Goal: Transaction & Acquisition: Purchase product/service

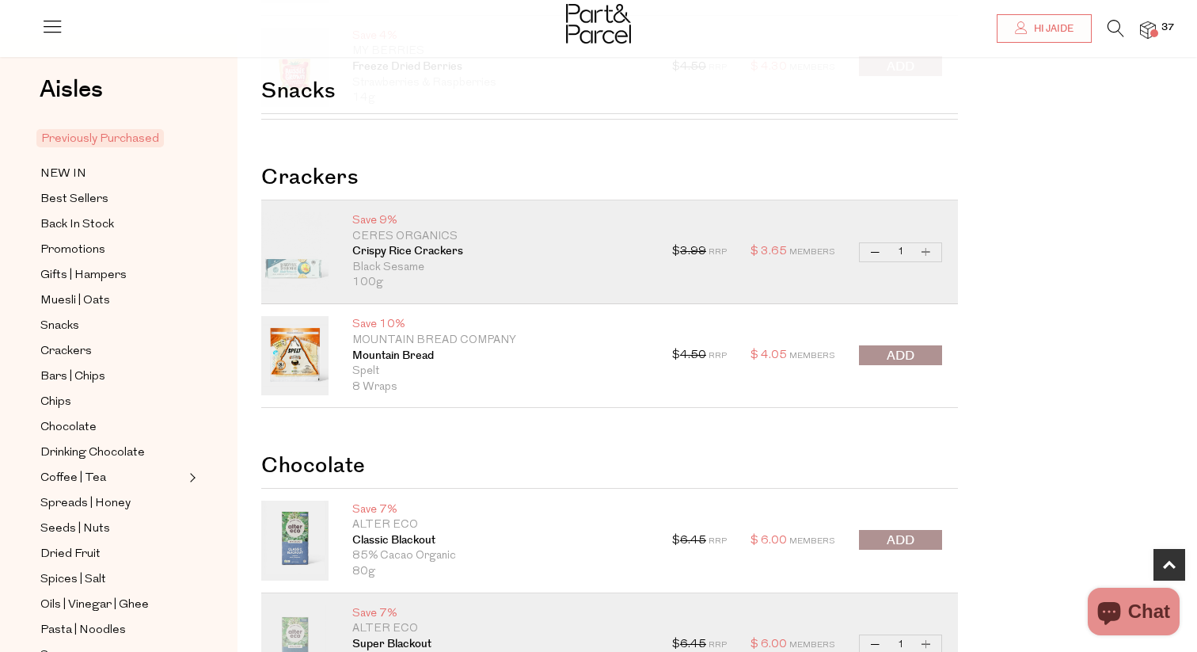
scroll to position [532, 0]
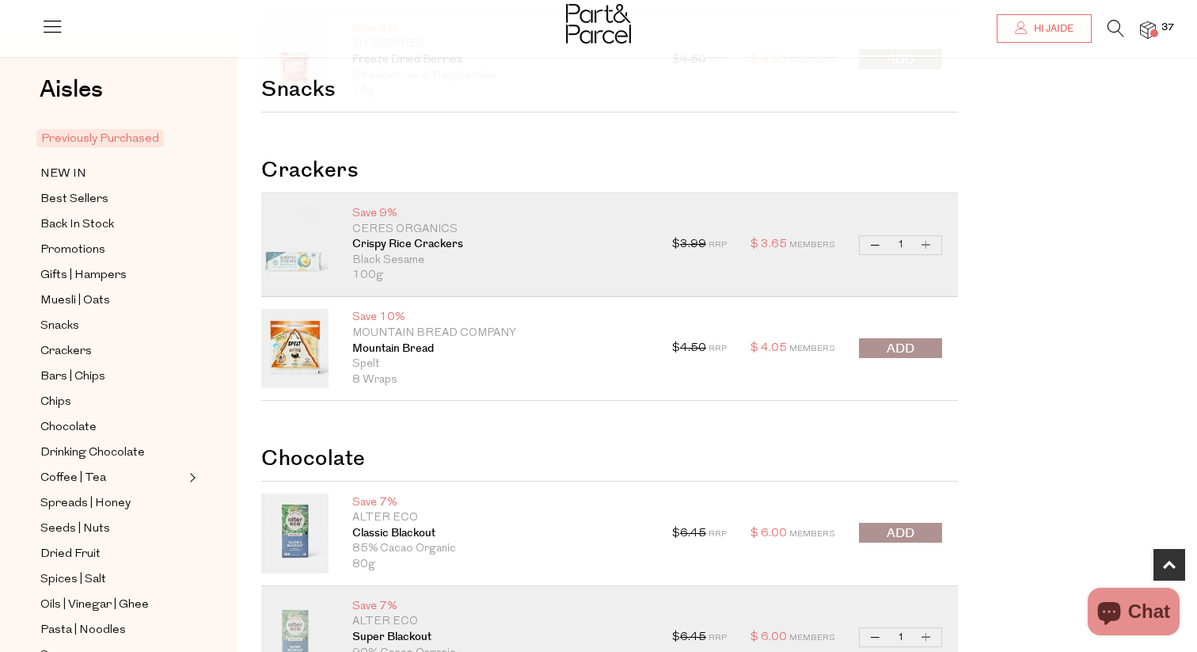
click at [929, 245] on button "Increase Crispy Rice Crackers" at bounding box center [926, 245] width 19 height 18
type input "2"
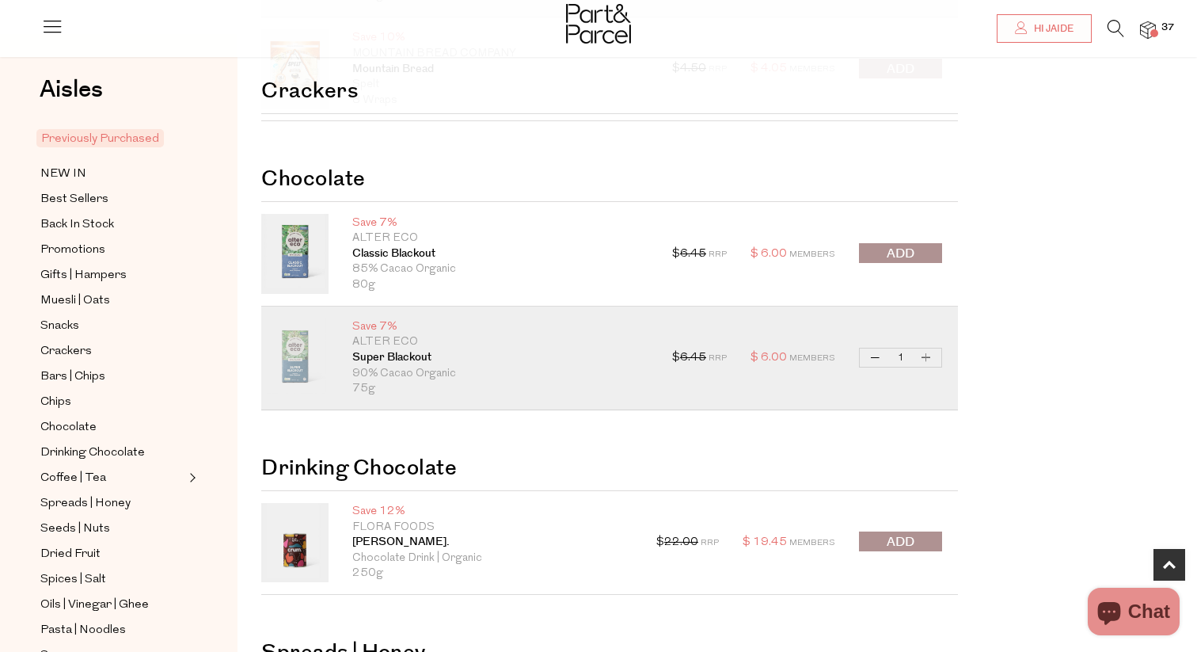
scroll to position [834, 0]
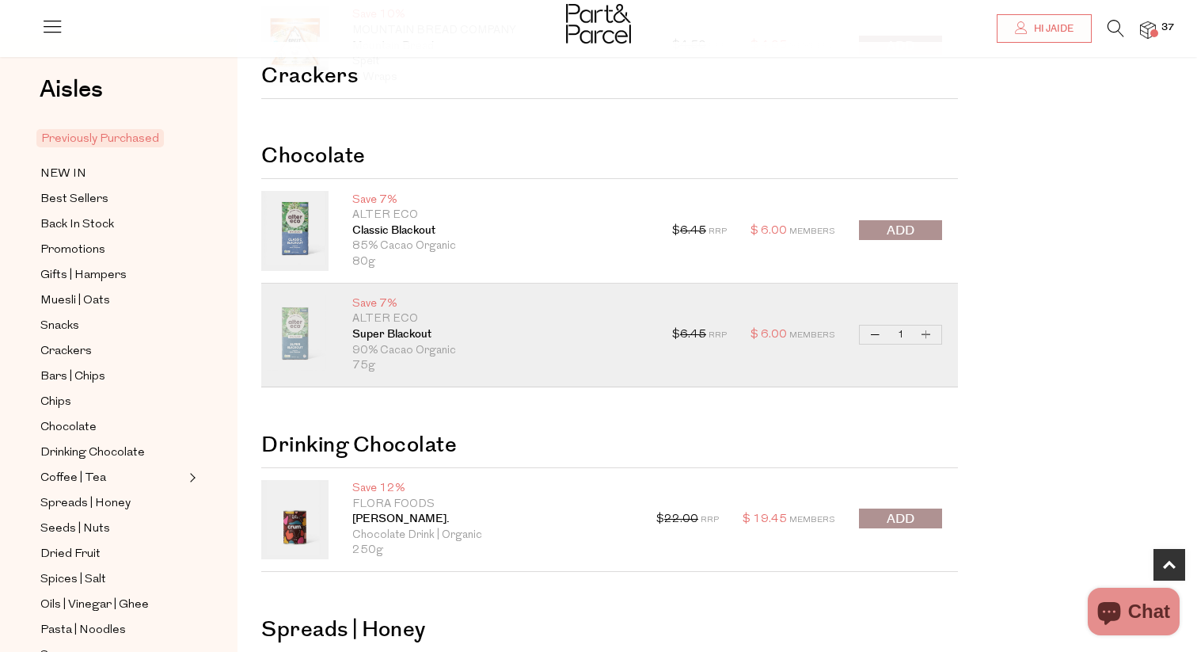
click at [933, 337] on button "Increase Super Blackout" at bounding box center [926, 334] width 19 height 18
type input "2"
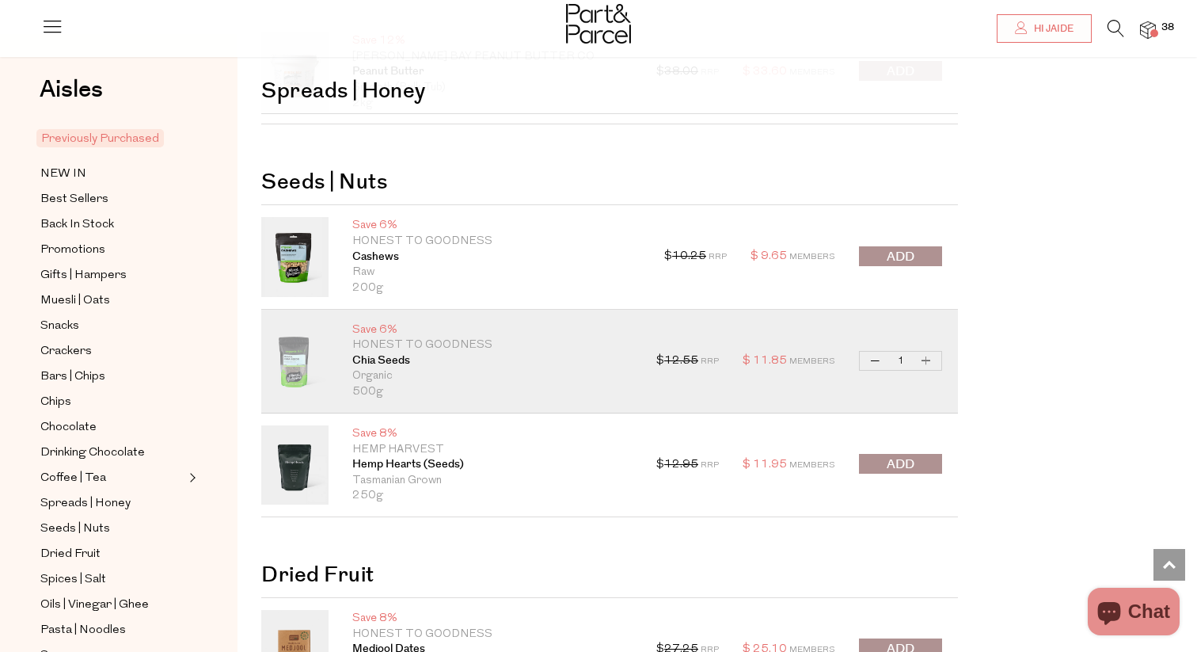
scroll to position [1472, 0]
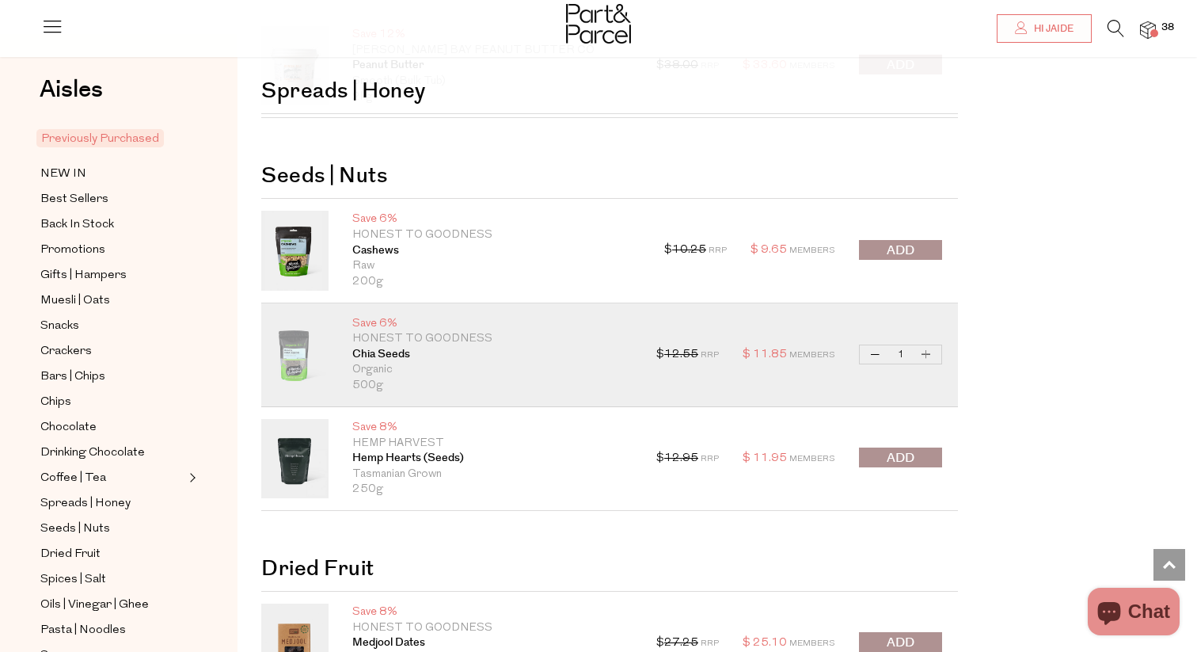
click at [906, 253] on span "submit" at bounding box center [901, 250] width 28 height 18
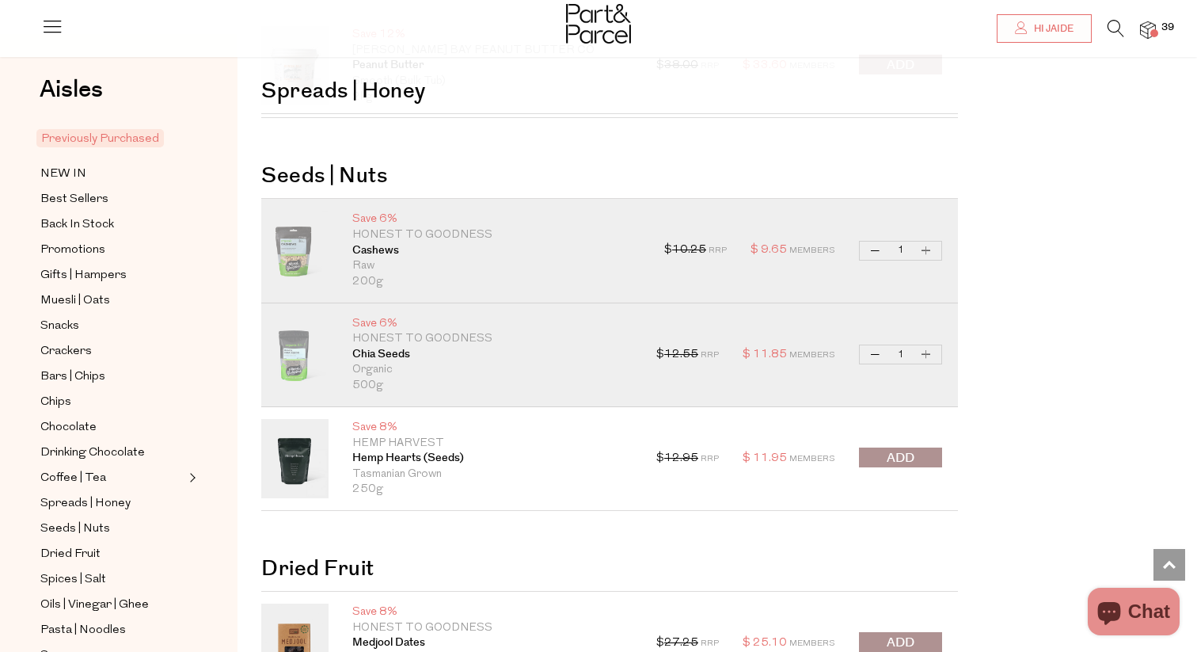
scroll to position [1518, 0]
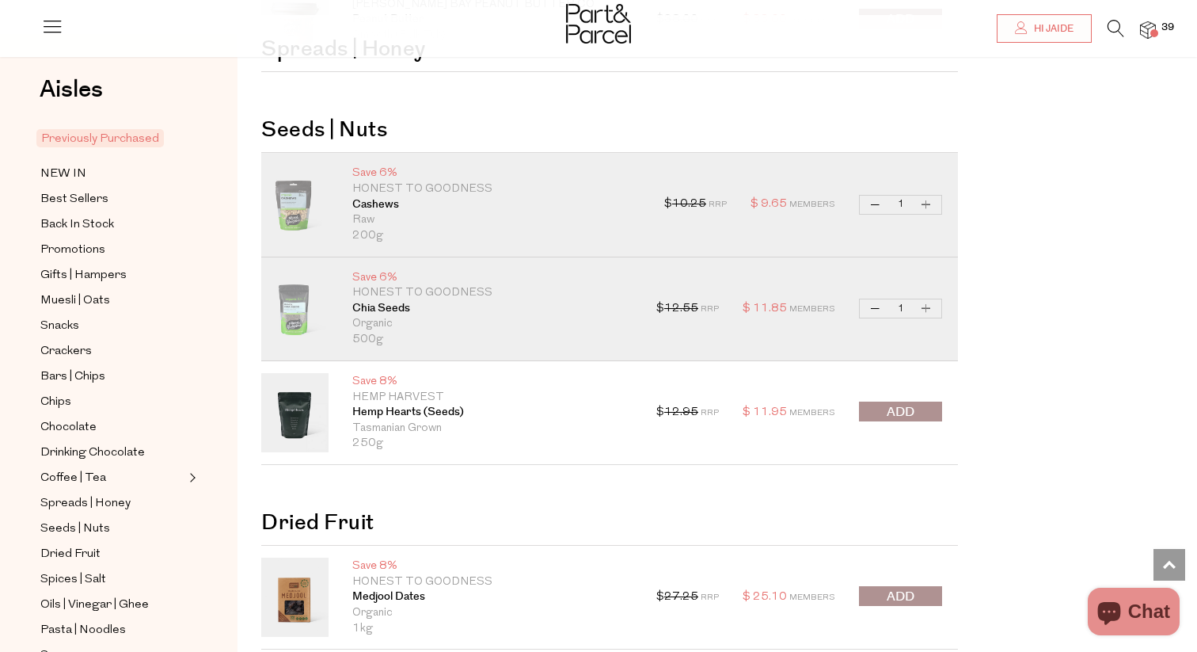
click at [917, 409] on button "submit" at bounding box center [900, 411] width 83 height 20
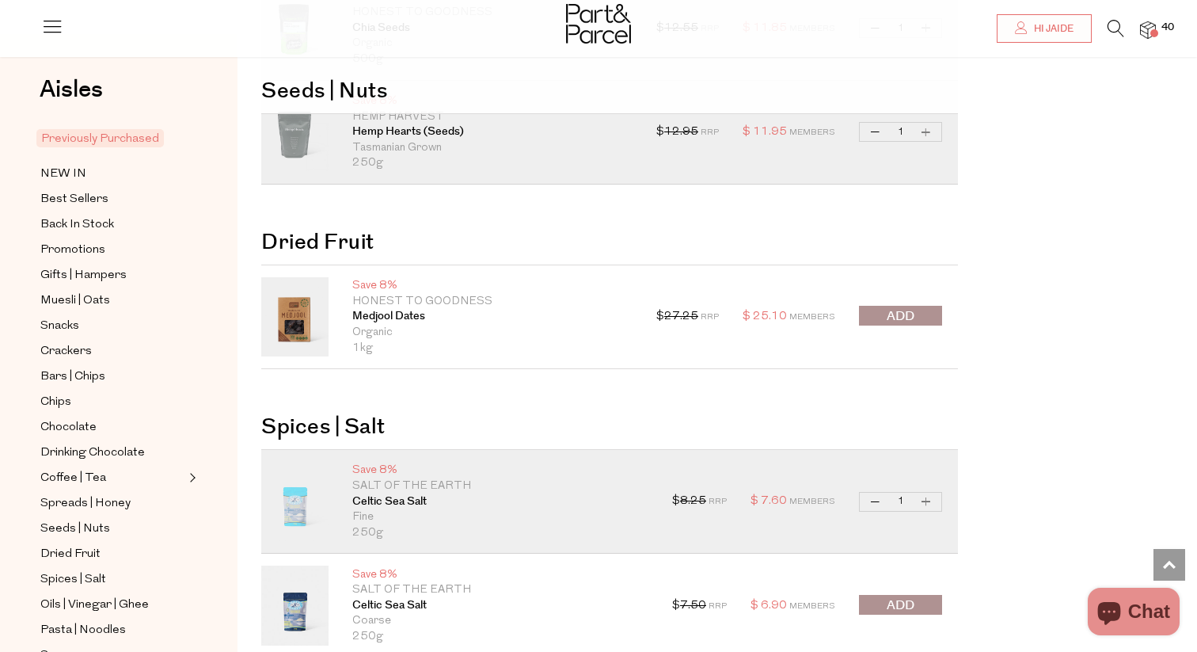
scroll to position [1811, 0]
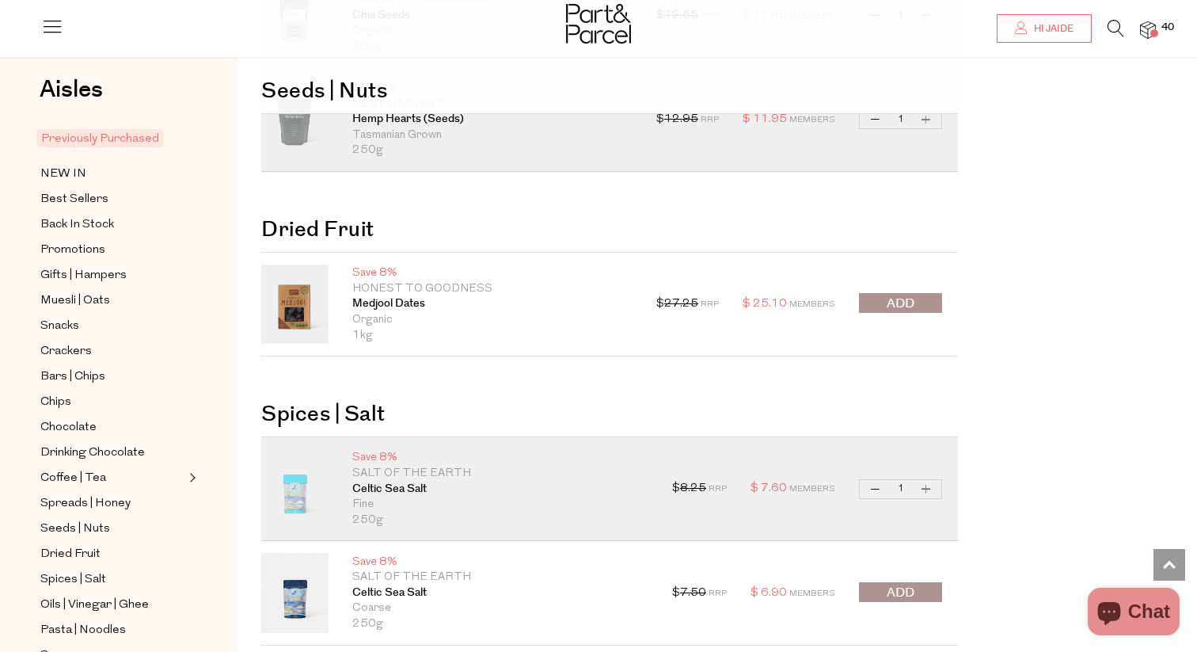
click at [904, 304] on span "submit" at bounding box center [901, 303] width 28 height 18
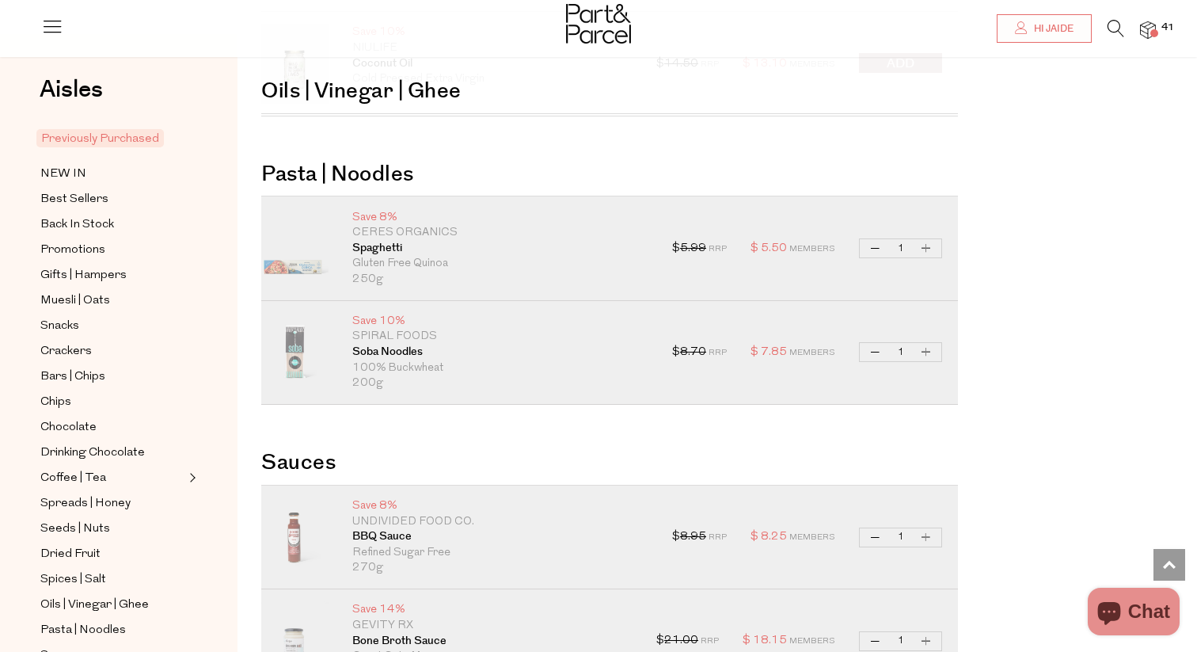
scroll to position [2746, 0]
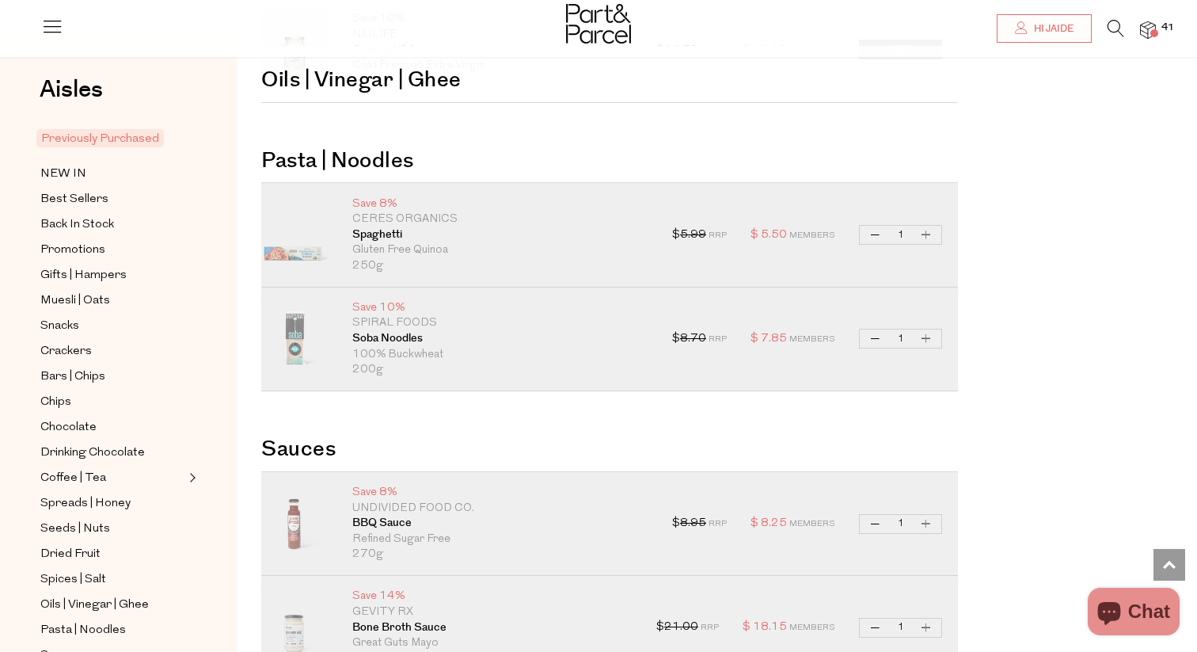
click at [929, 230] on button "Increase Spaghetti" at bounding box center [926, 235] width 19 height 18
type input "2"
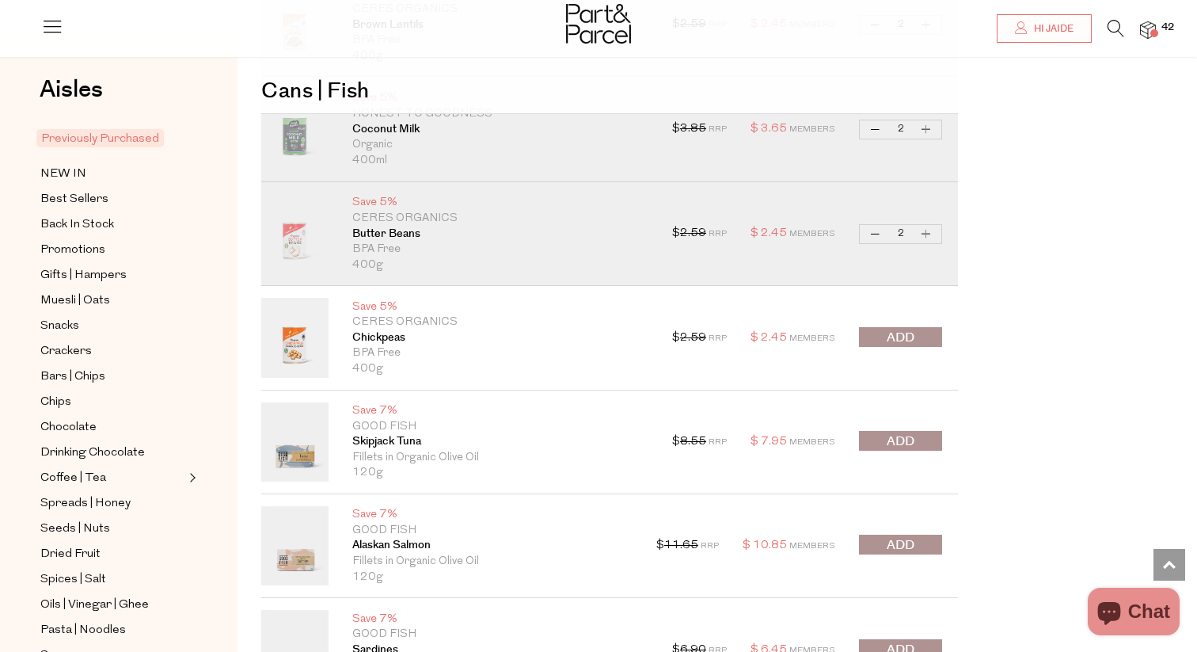
scroll to position [3943, 0]
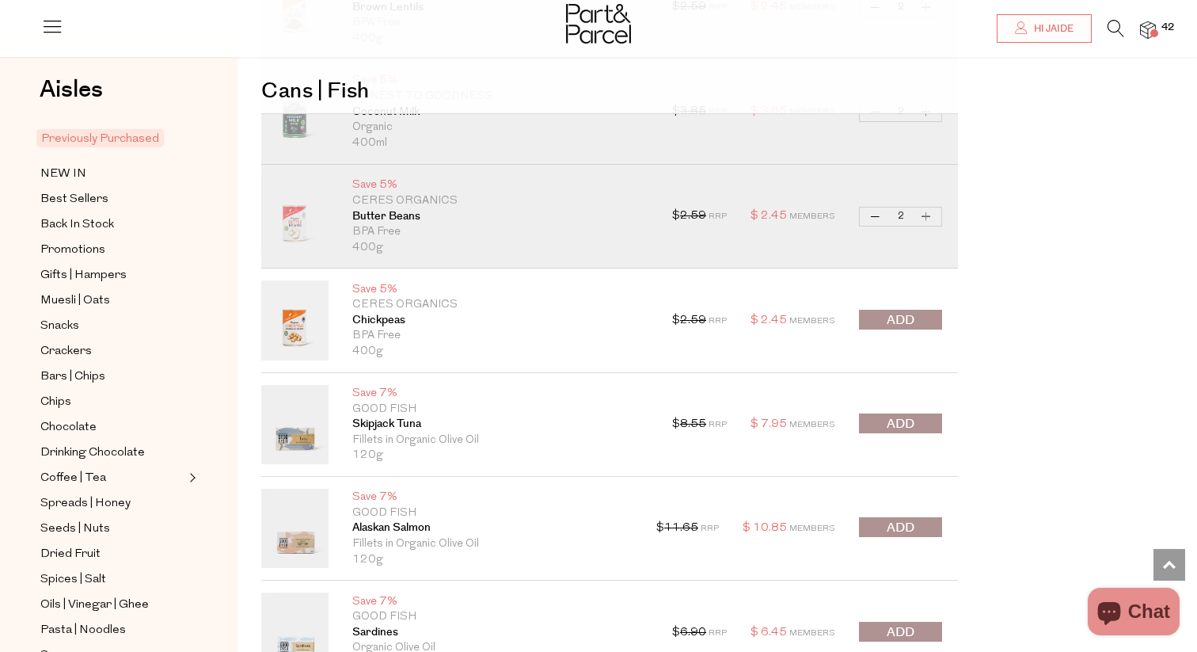
click at [921, 310] on button "submit" at bounding box center [900, 320] width 83 height 20
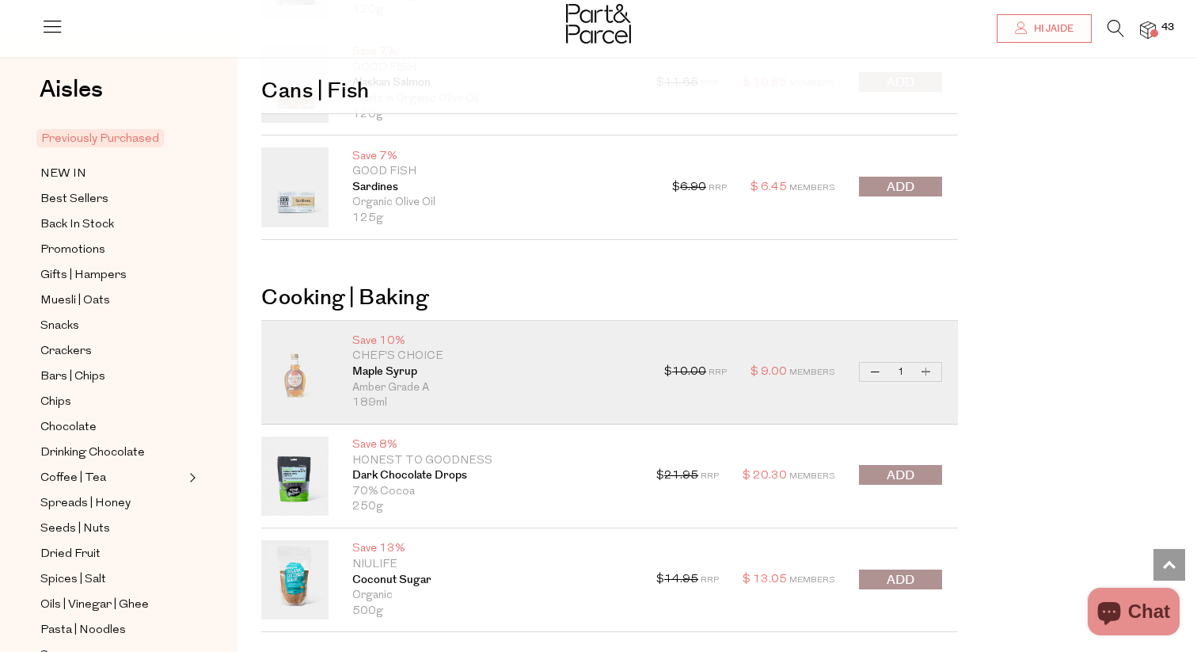
scroll to position [4508, 0]
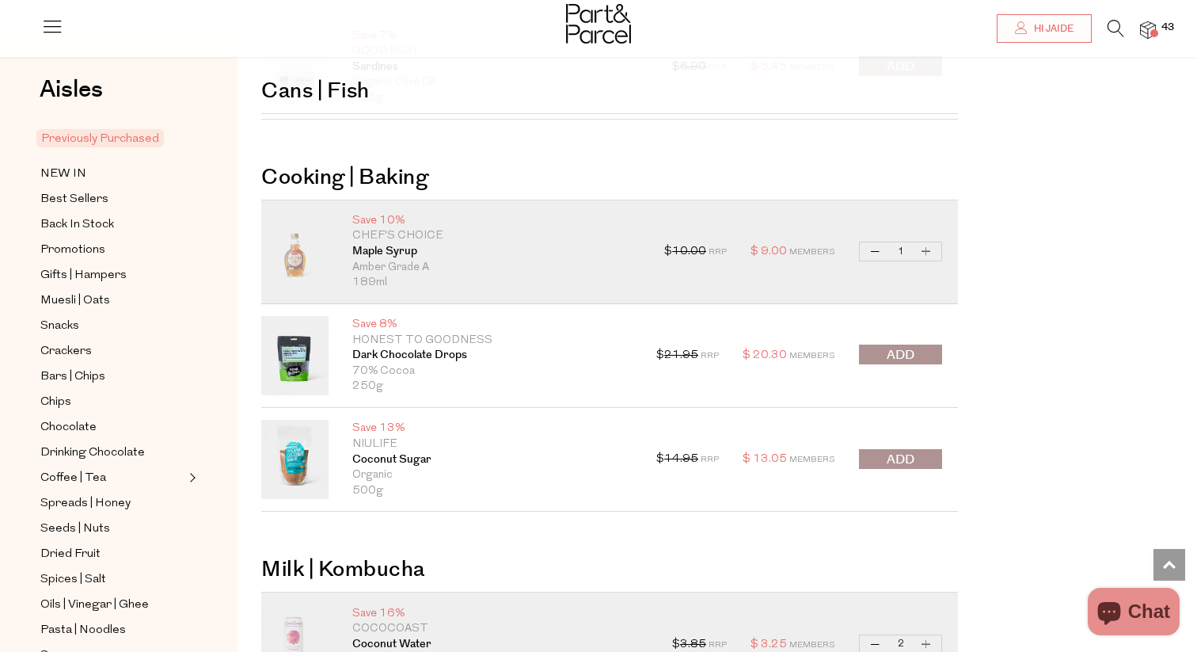
click at [912, 346] on span "submit" at bounding box center [901, 355] width 28 height 18
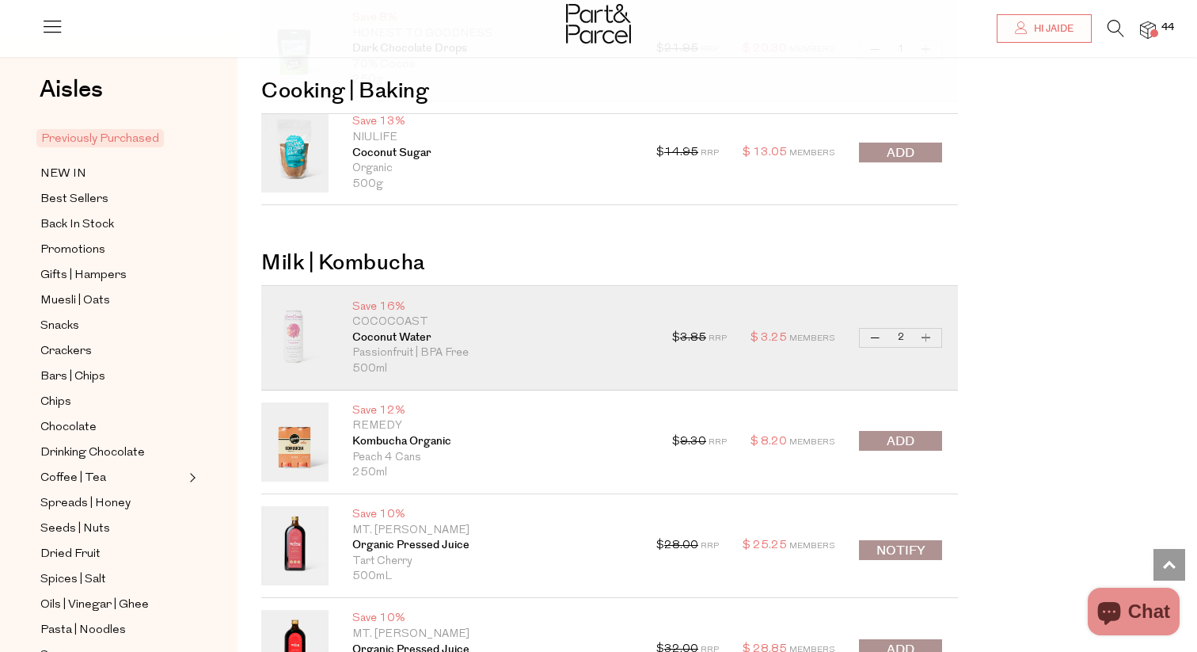
scroll to position [4824, 0]
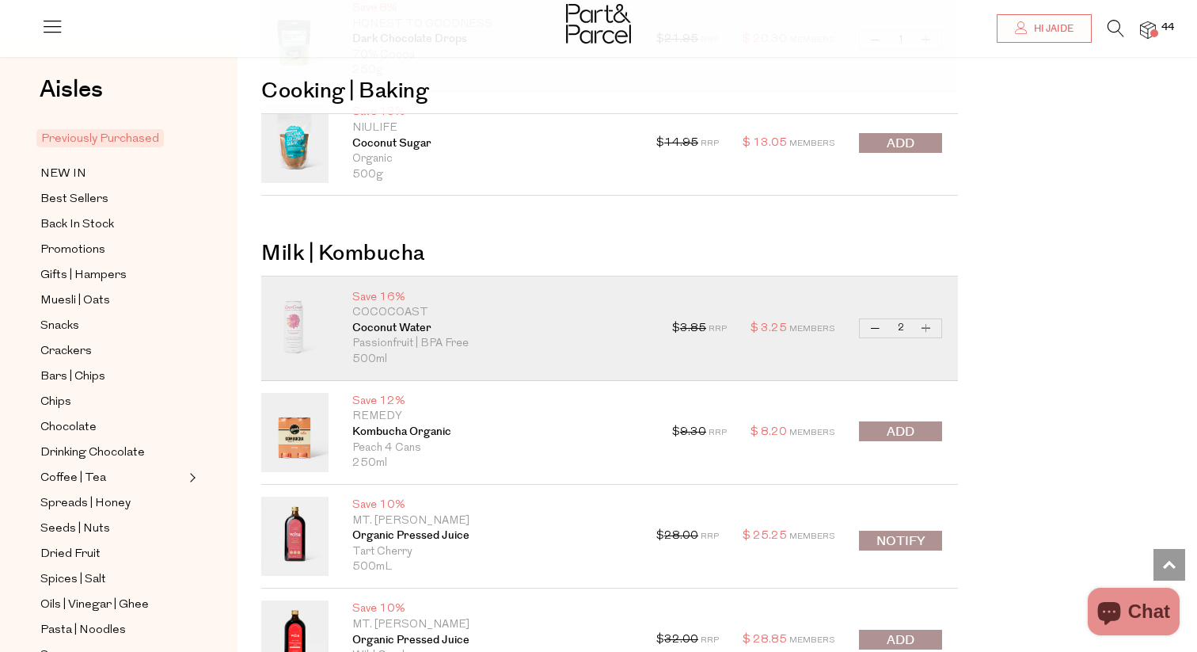
click at [872, 326] on button "Decrease Coconut Water" at bounding box center [875, 328] width 19 height 18
type input "1"
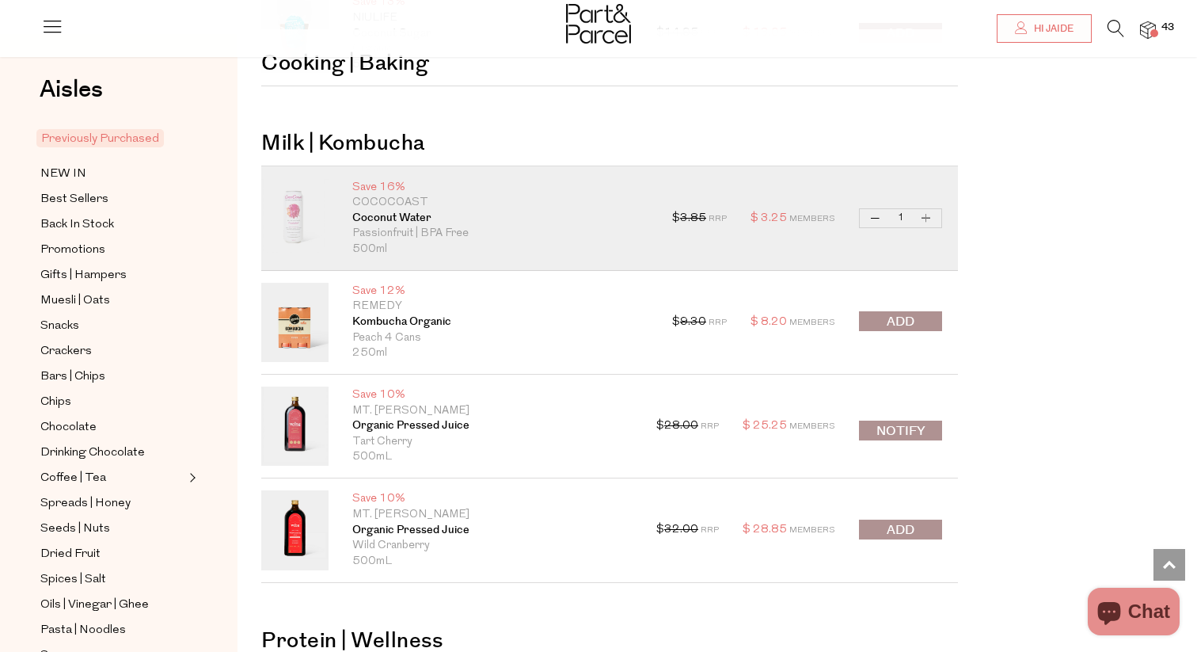
scroll to position [4937, 0]
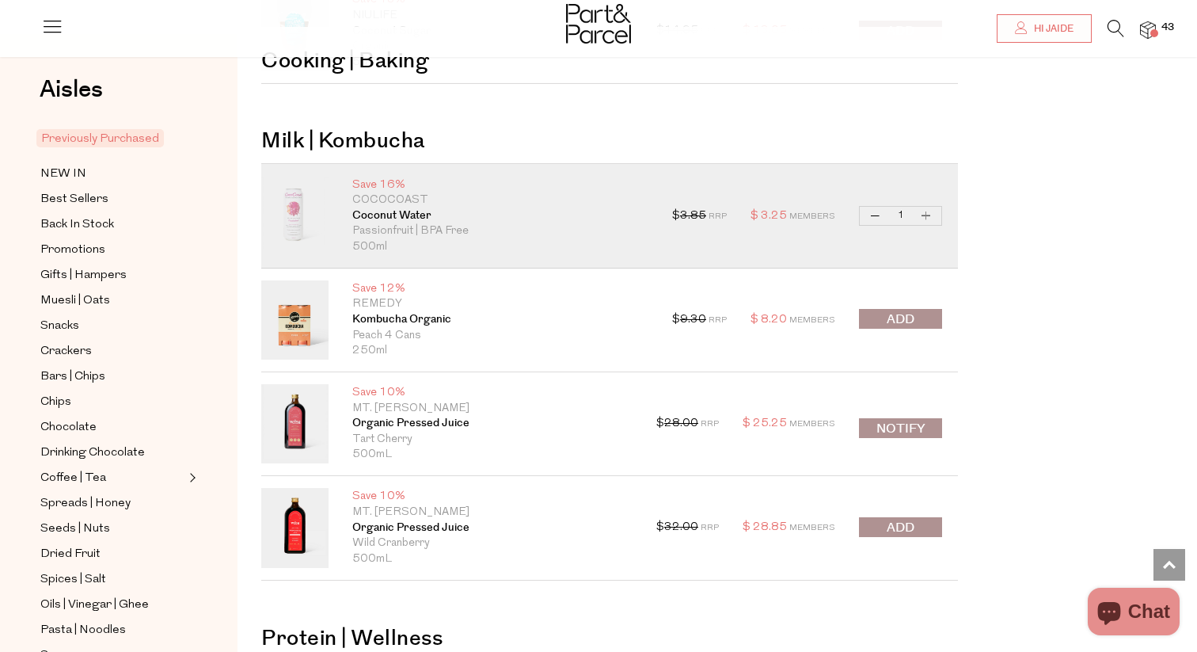
click at [871, 215] on button "Decrease Coconut Water" at bounding box center [875, 216] width 19 height 18
type input "0"
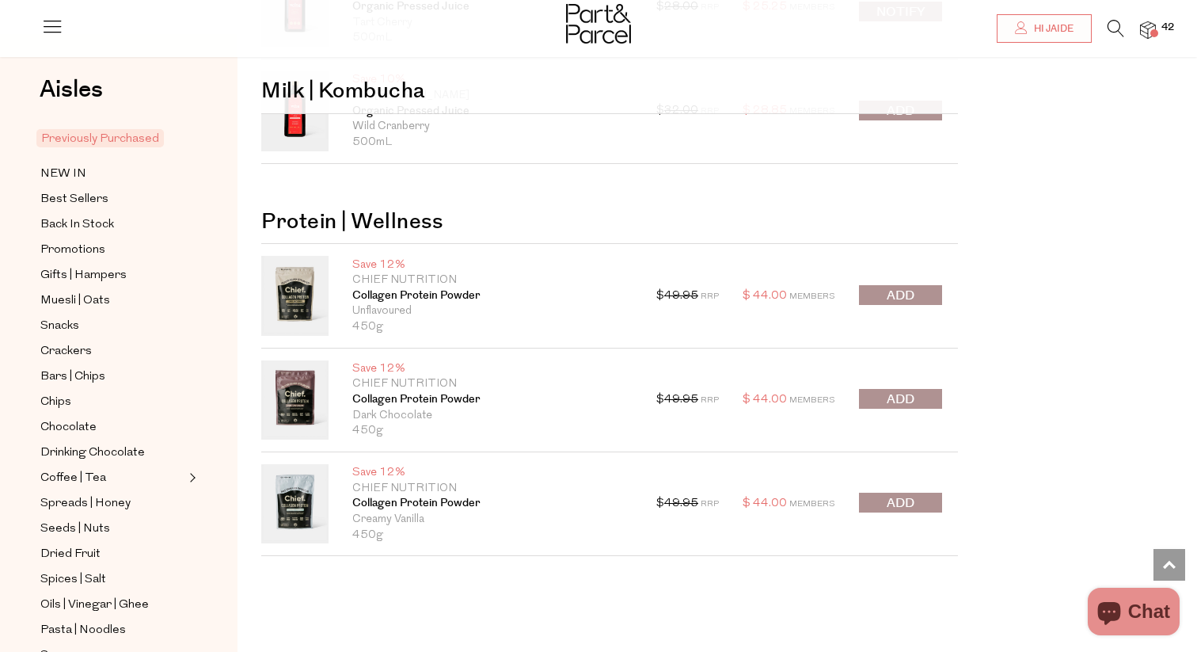
scroll to position [5359, 0]
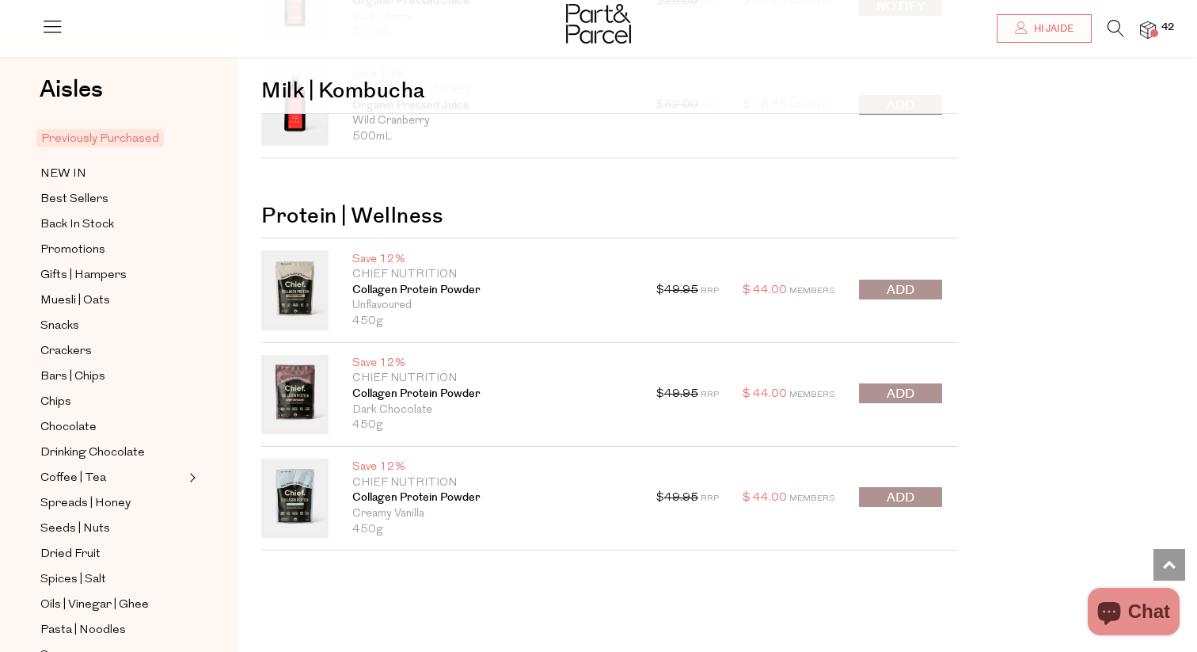
click at [913, 283] on span "submit" at bounding box center [901, 290] width 28 height 18
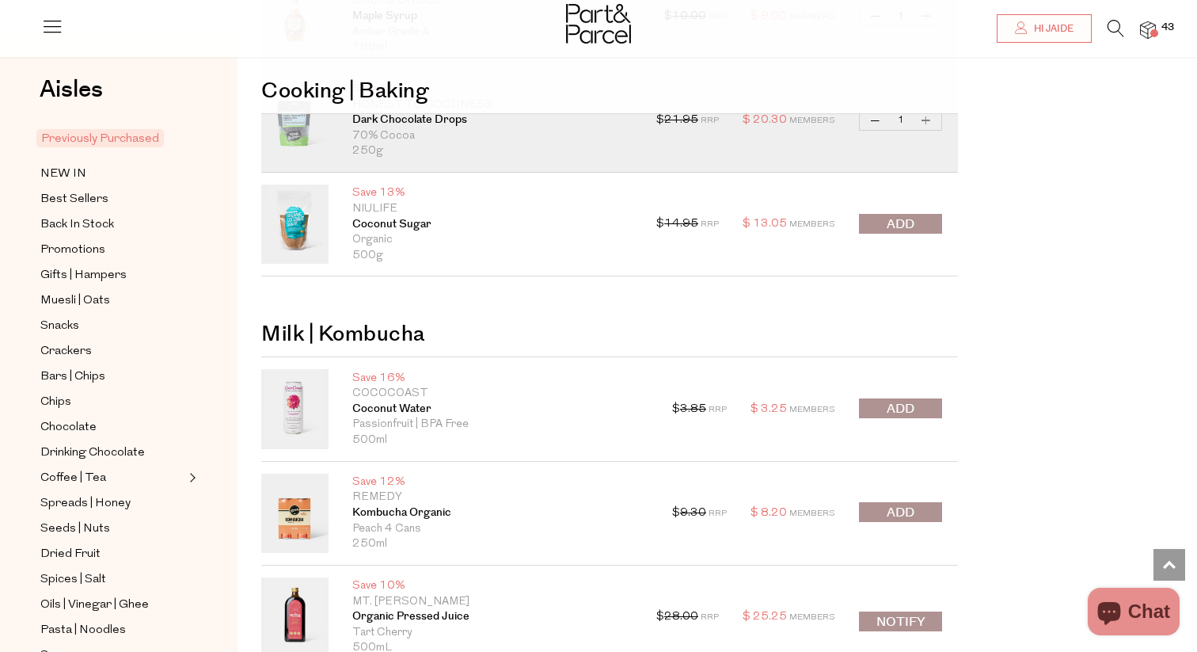
scroll to position [3700, 0]
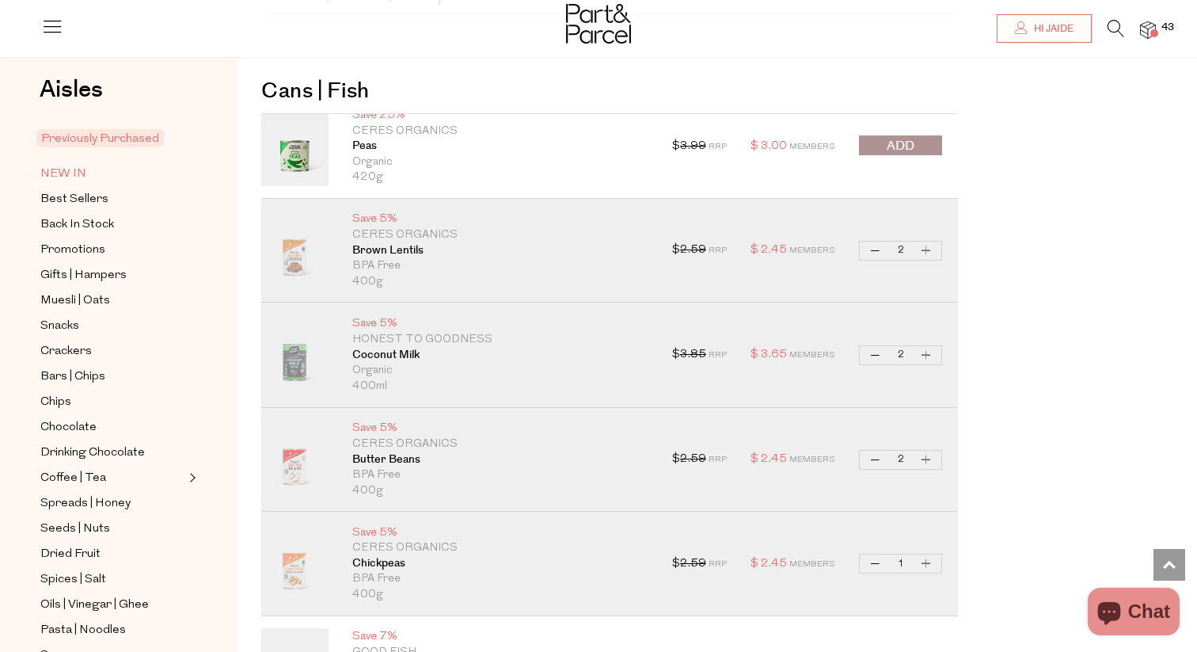
click at [67, 177] on span "NEW IN" at bounding box center [63, 174] width 46 height 19
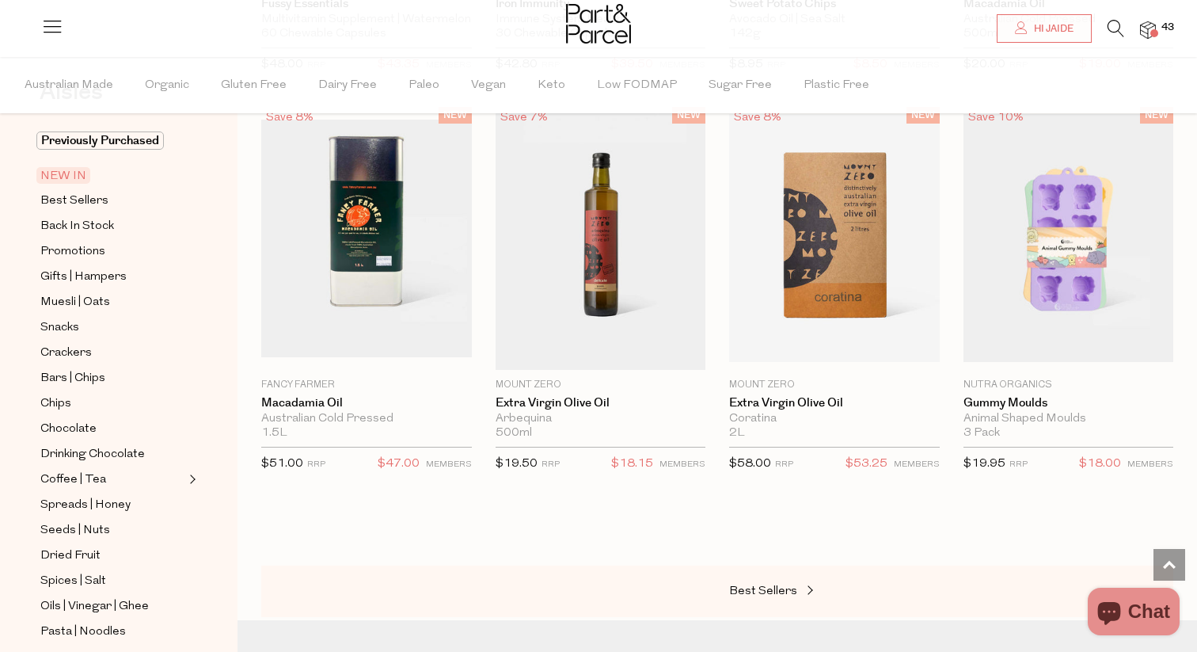
scroll to position [13, 0]
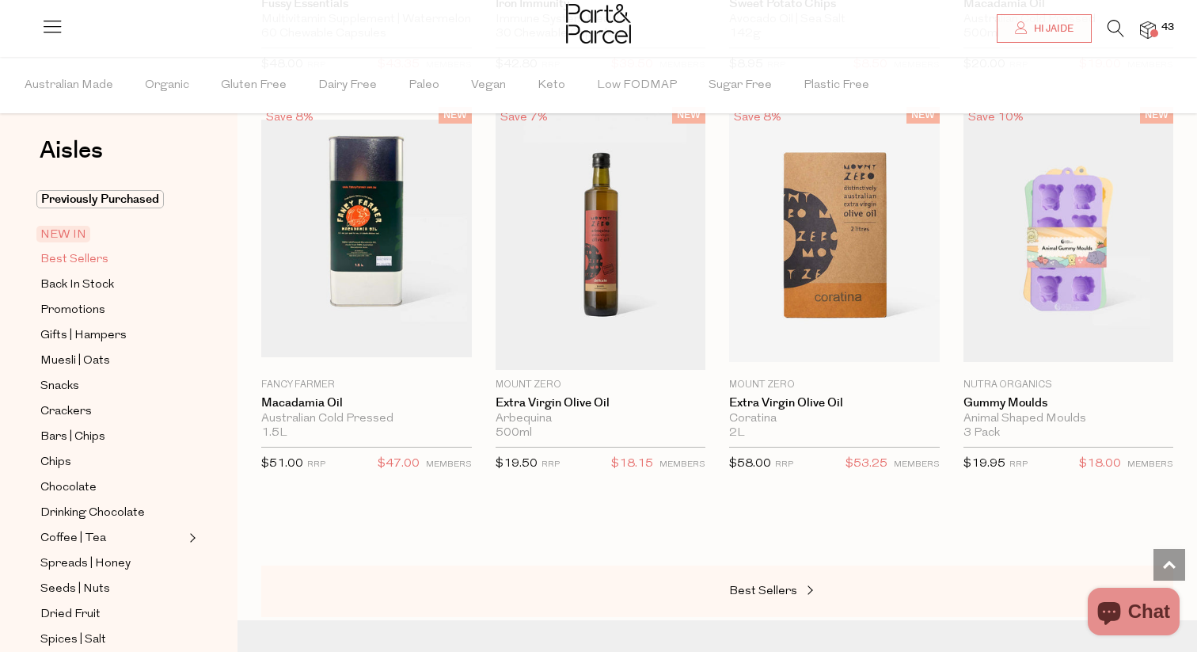
click at [79, 256] on span "Best Sellers" at bounding box center [74, 259] width 68 height 19
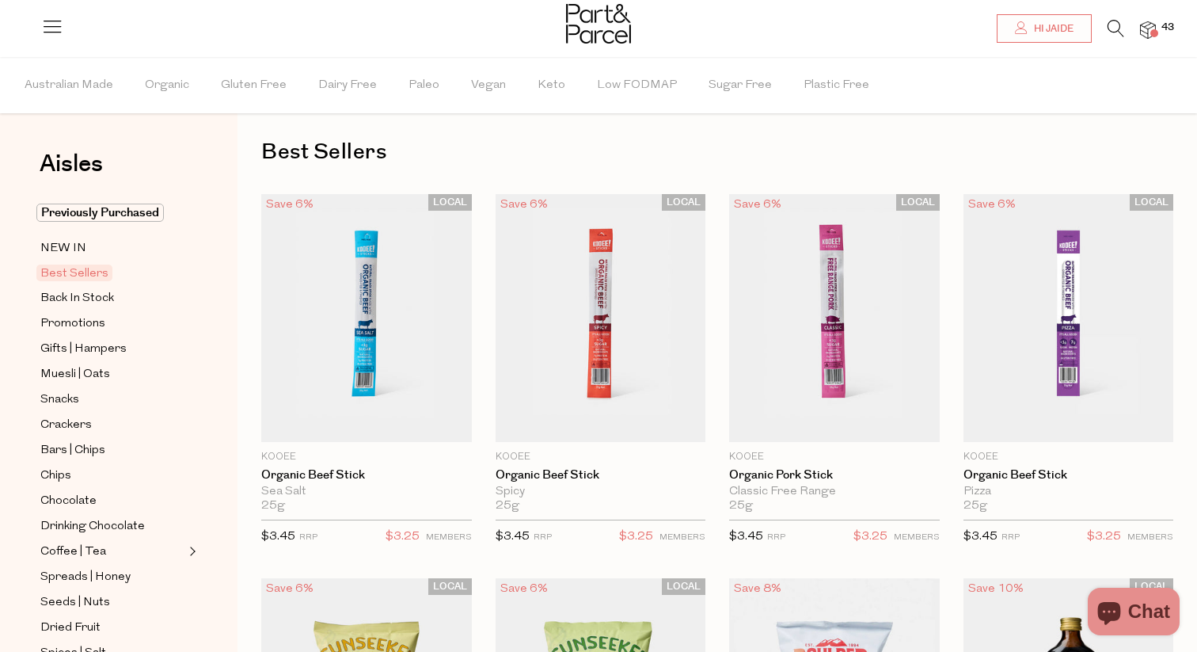
type input "2"
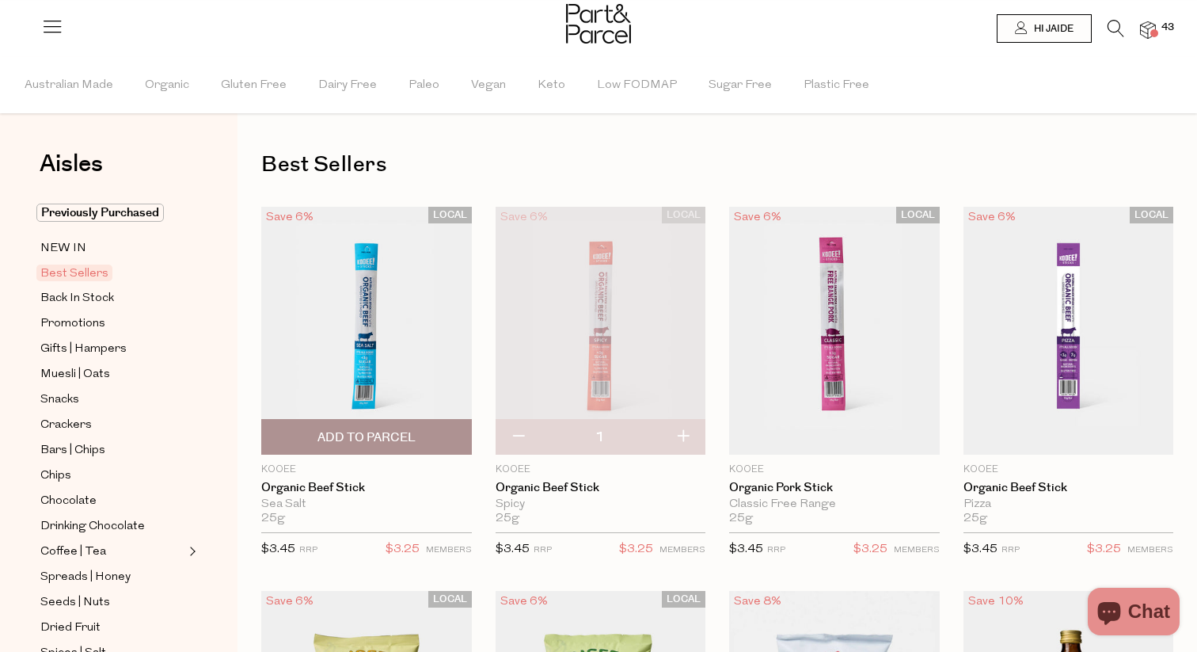
click at [388, 436] on span "Add To Parcel" at bounding box center [366, 437] width 98 height 17
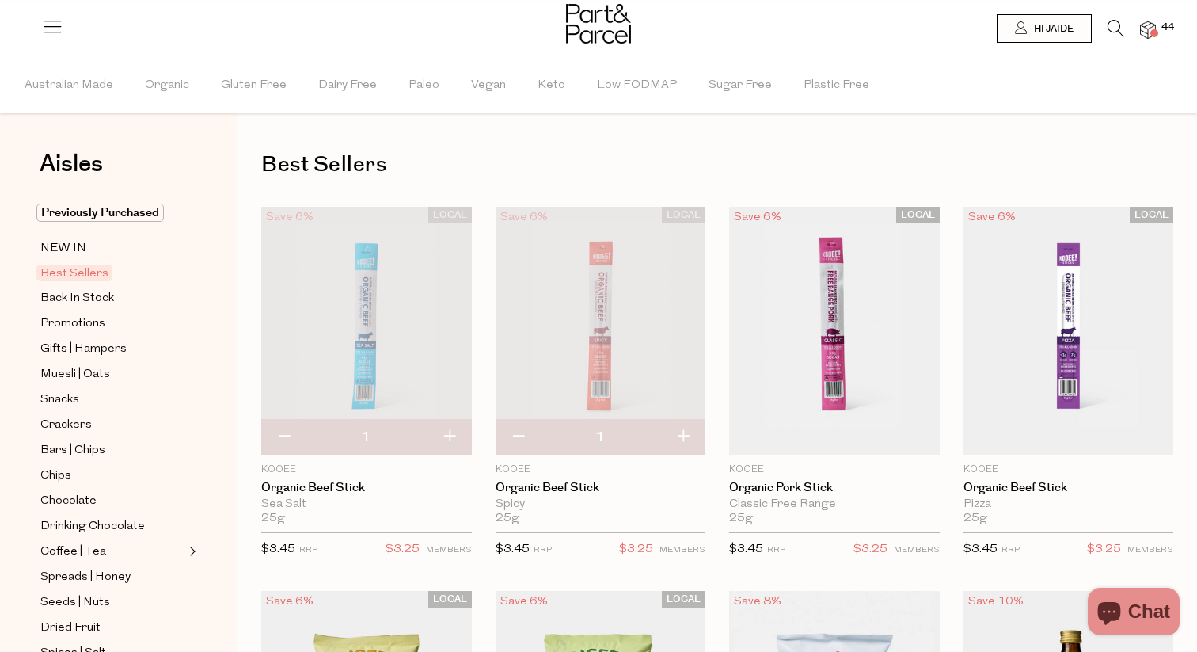
click at [1155, 25] on img at bounding box center [1148, 30] width 16 height 18
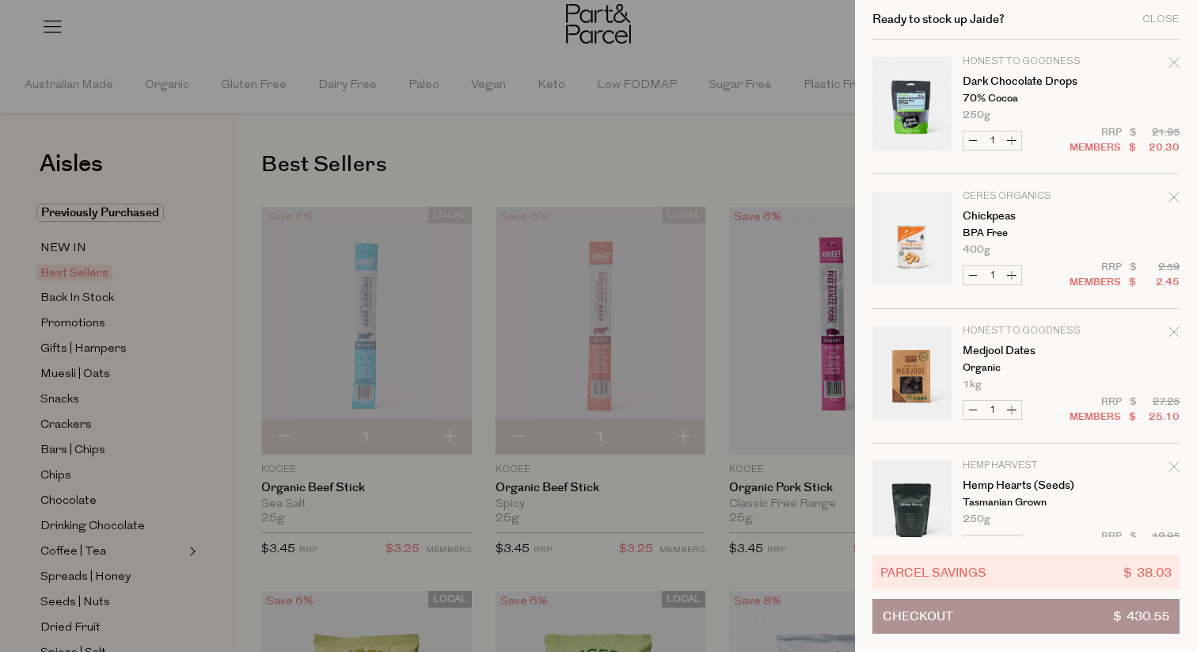
click at [1171, 67] on icon "Remove Dark Chocolate Drops" at bounding box center [1173, 62] width 11 height 11
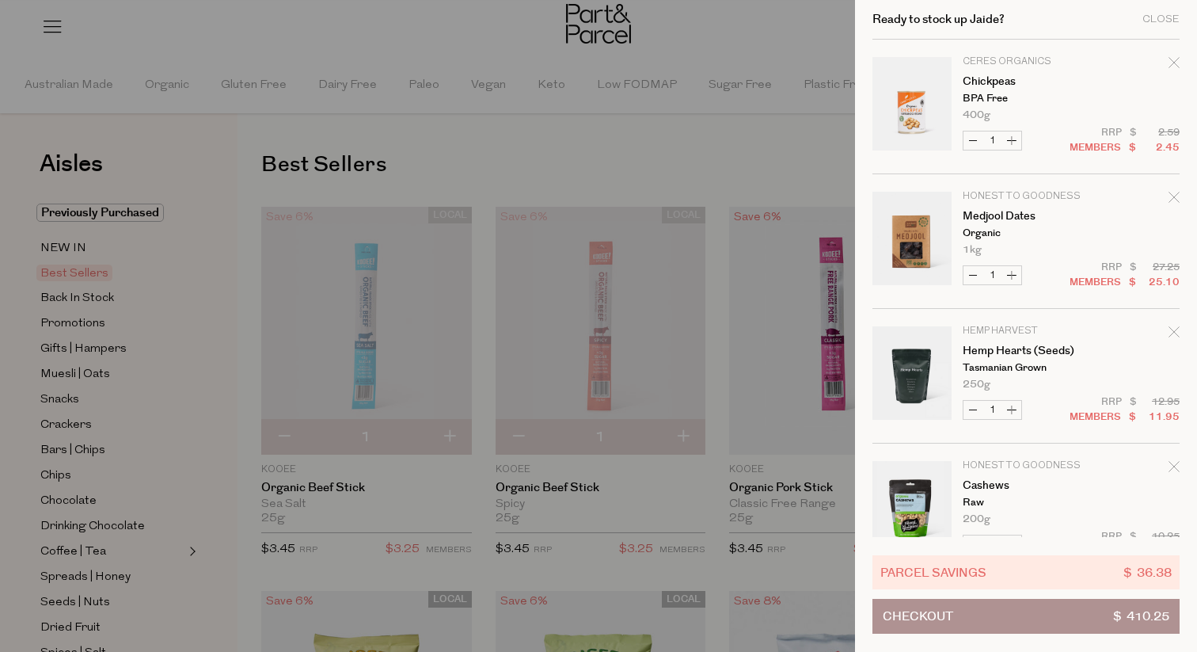
click at [1012, 137] on button "Increase Chickpeas" at bounding box center [1011, 140] width 19 height 18
type input "2"
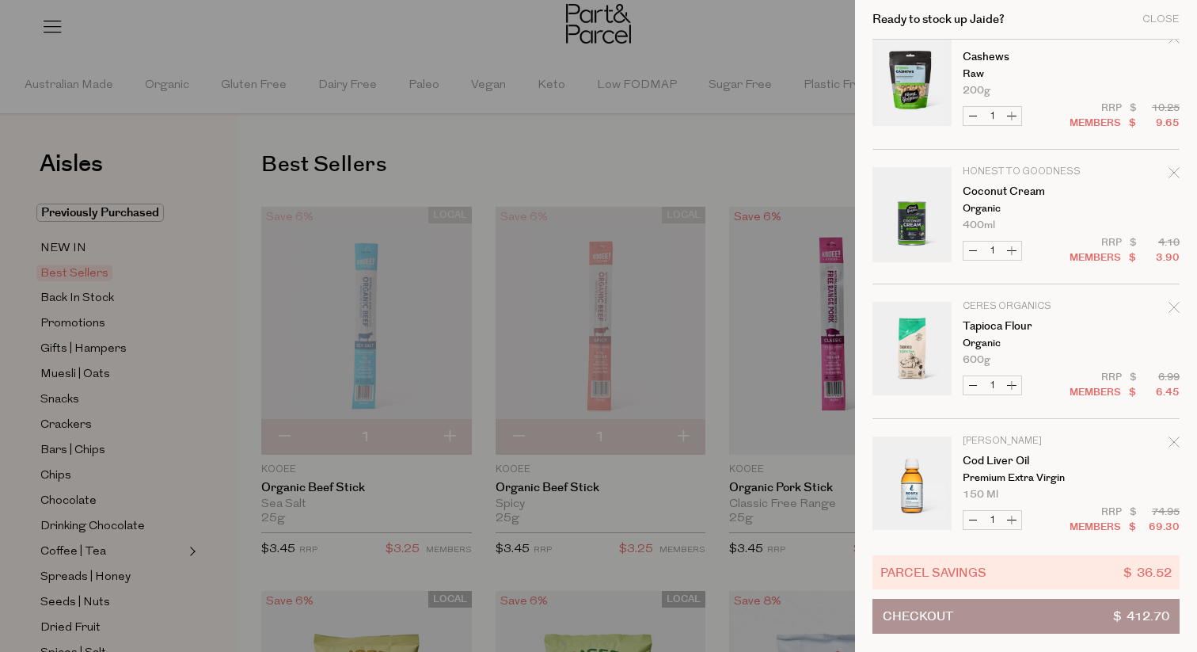
scroll to position [431, 0]
click at [1010, 247] on button "Increase Coconut Cream" at bounding box center [1011, 248] width 19 height 18
type input "2"
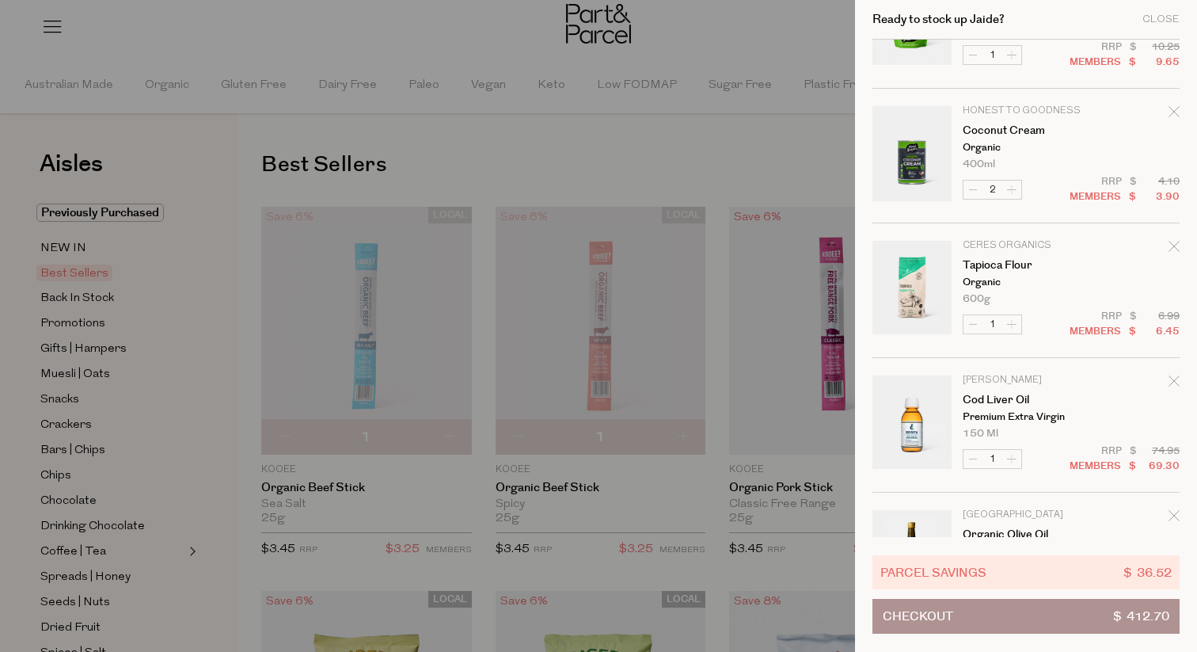
scroll to position [491, 0]
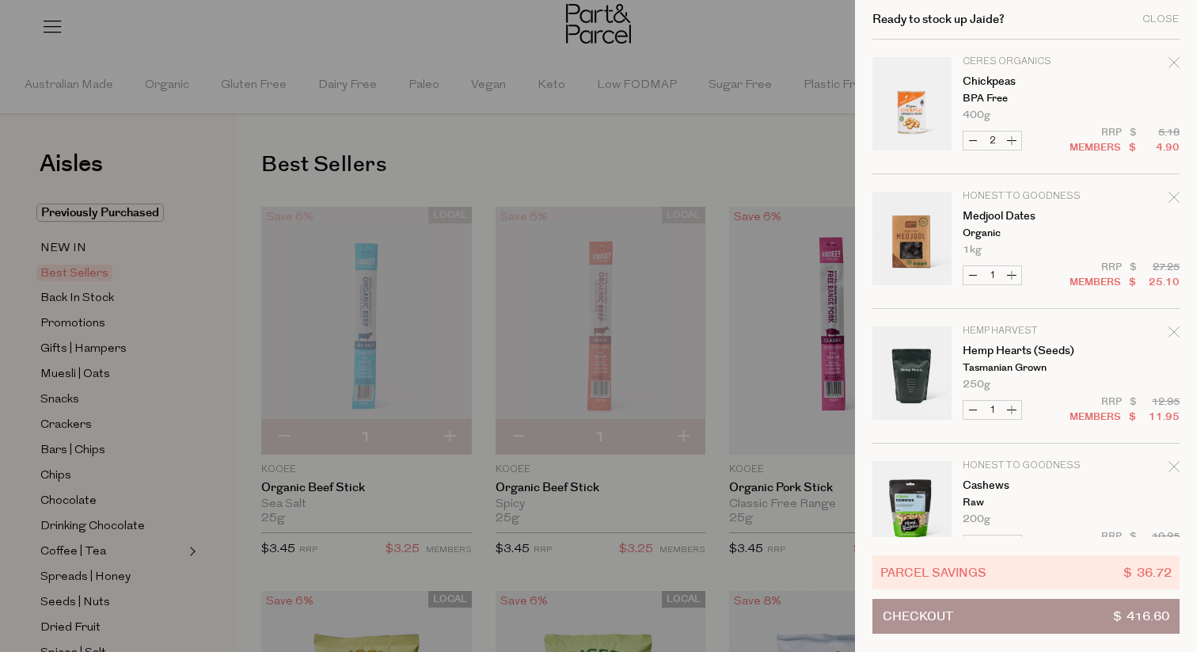
click at [1167, 243] on td "Honest to Goodness Medjool Dates Organic 1kg Only 53 Available" at bounding box center [1071, 223] width 217 height 63
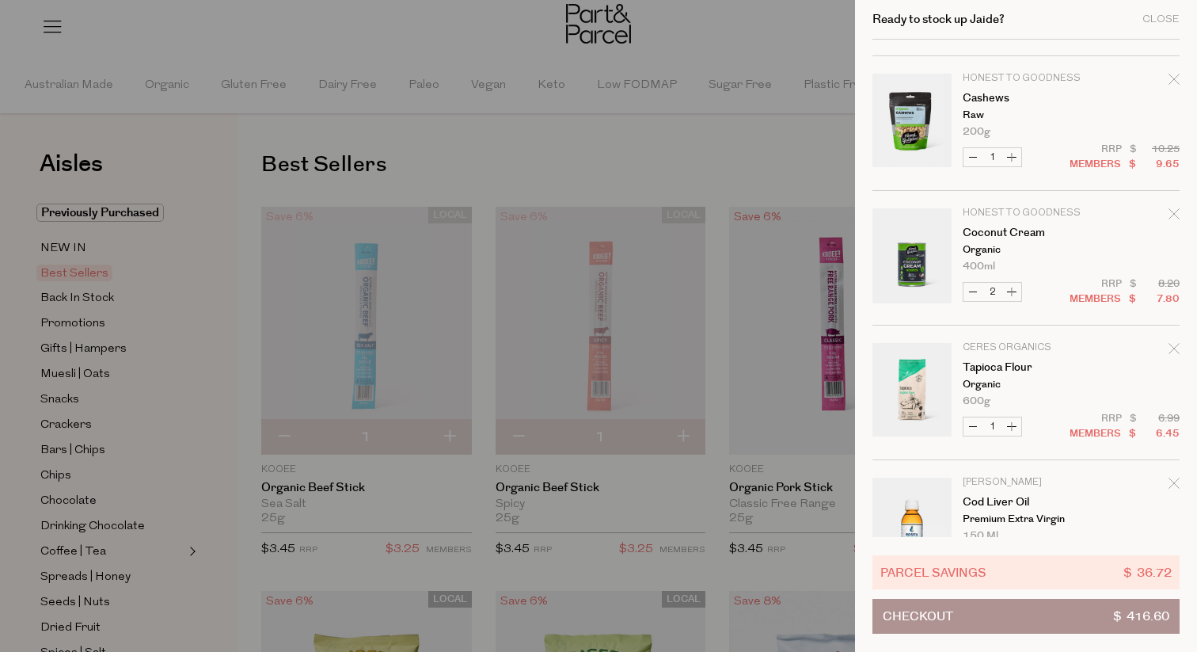
scroll to position [402, 0]
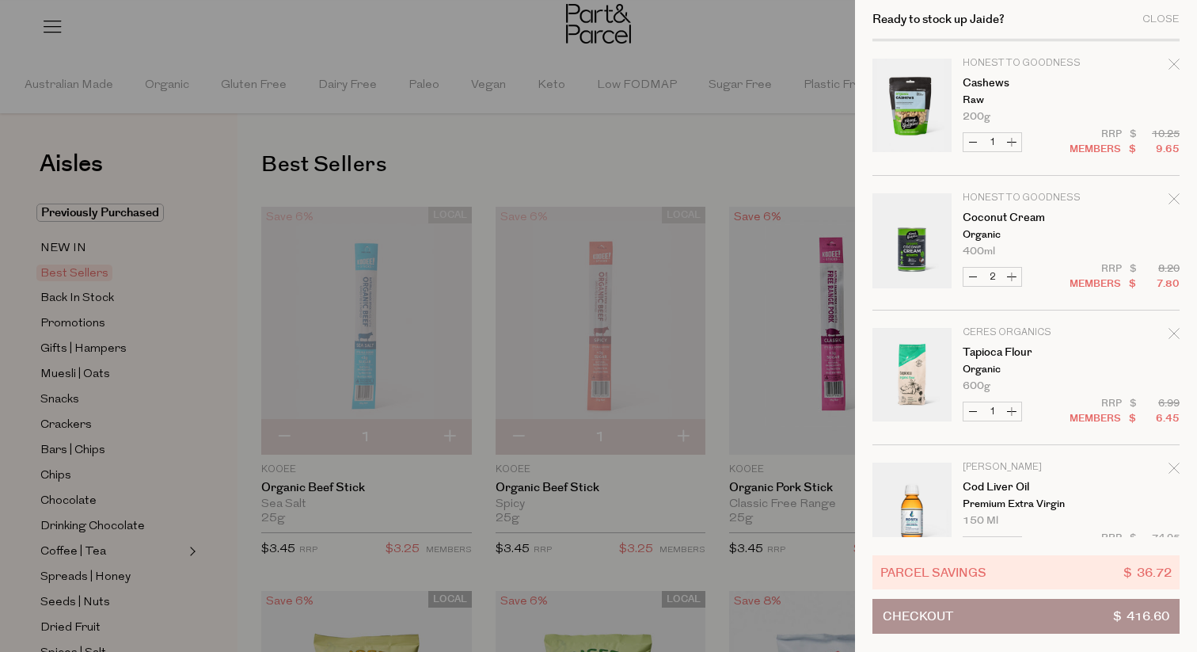
click at [1168, 334] on icon "Remove Tapioca Flour" at bounding box center [1173, 333] width 11 height 11
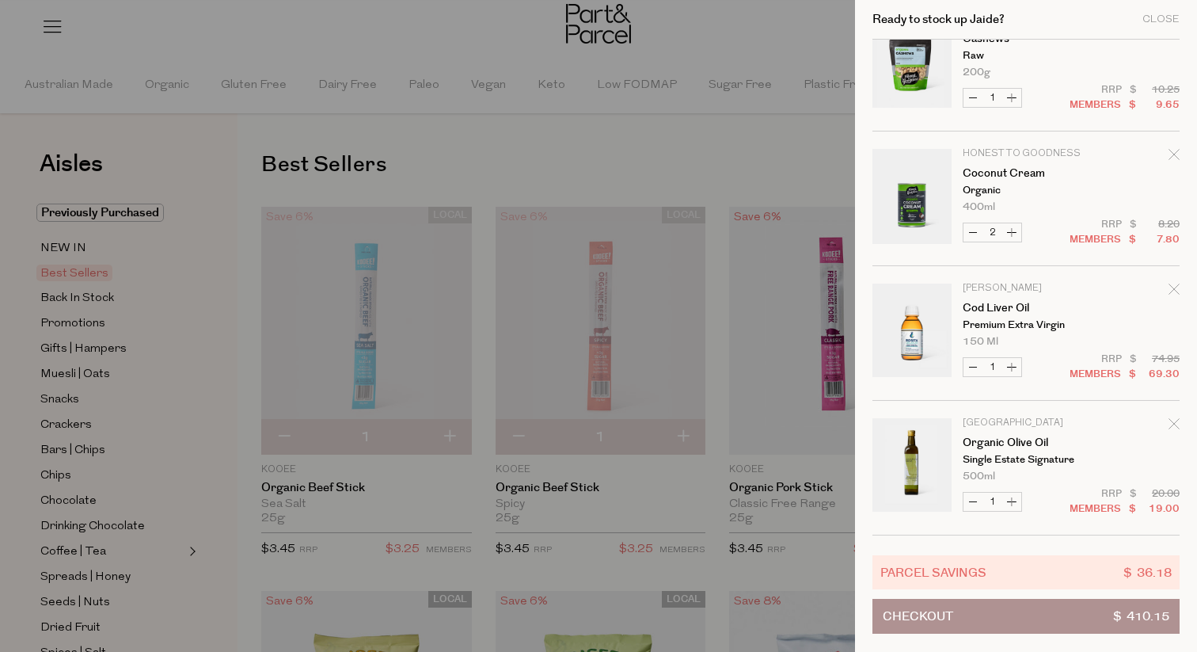
scroll to position [445, 0]
click at [1172, 295] on icon "Remove Cod Liver Oil" at bounding box center [1173, 290] width 11 height 11
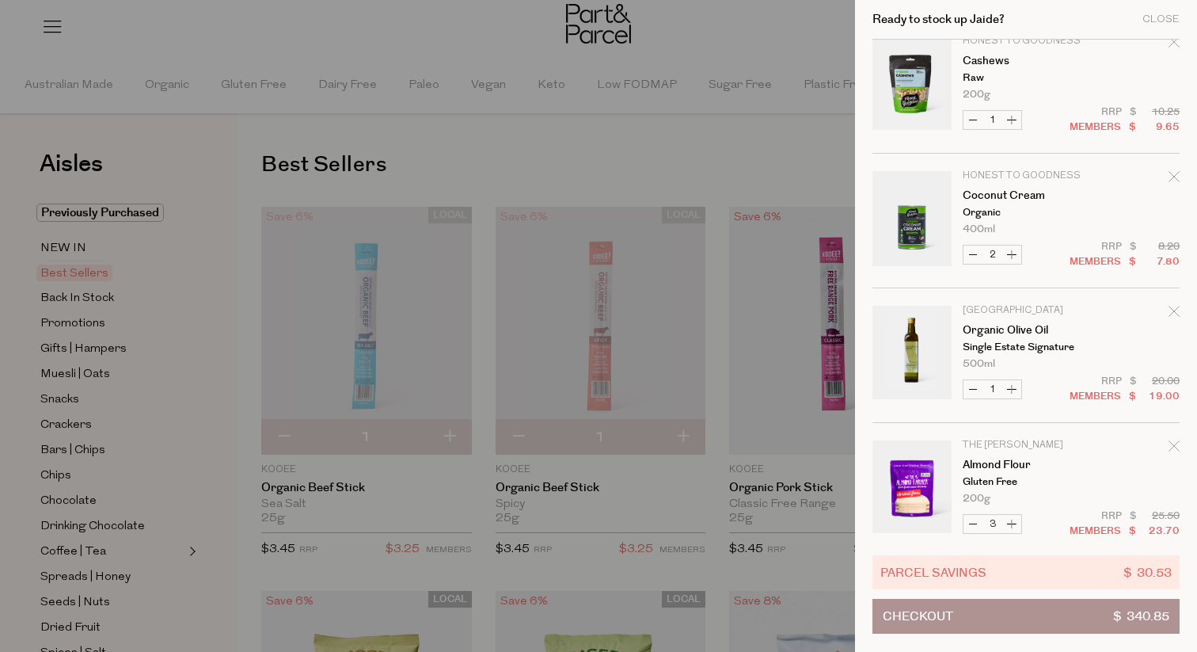
scroll to position [436, 0]
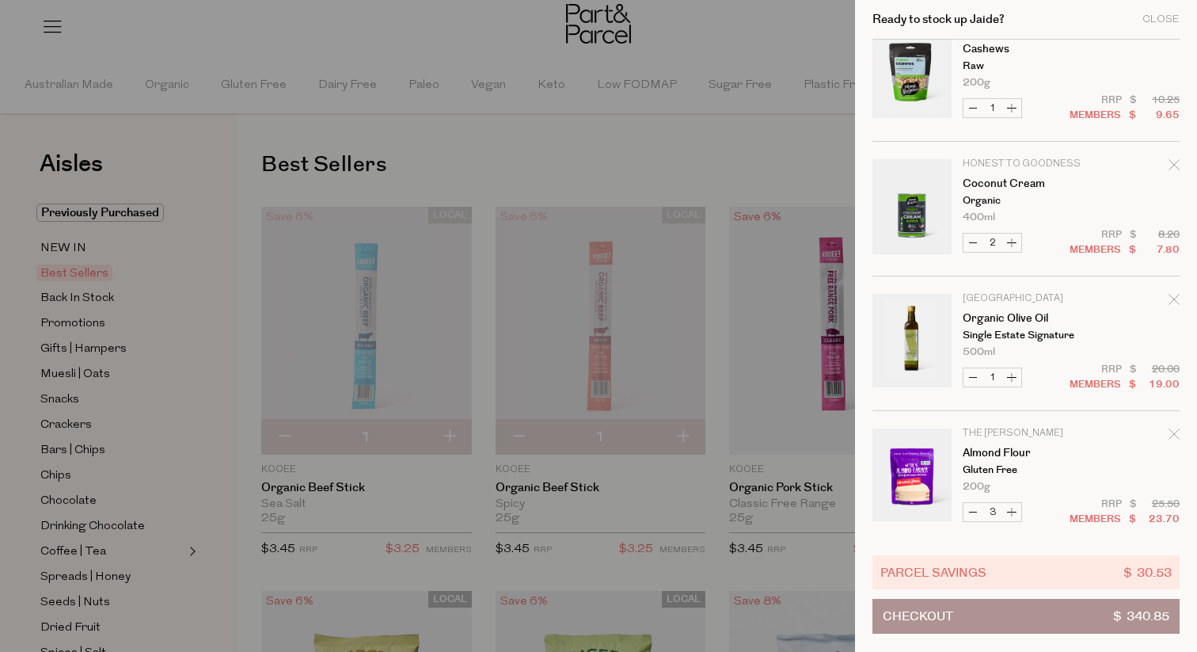
click at [1172, 301] on icon "Remove Organic Olive Oil" at bounding box center [1173, 299] width 11 height 11
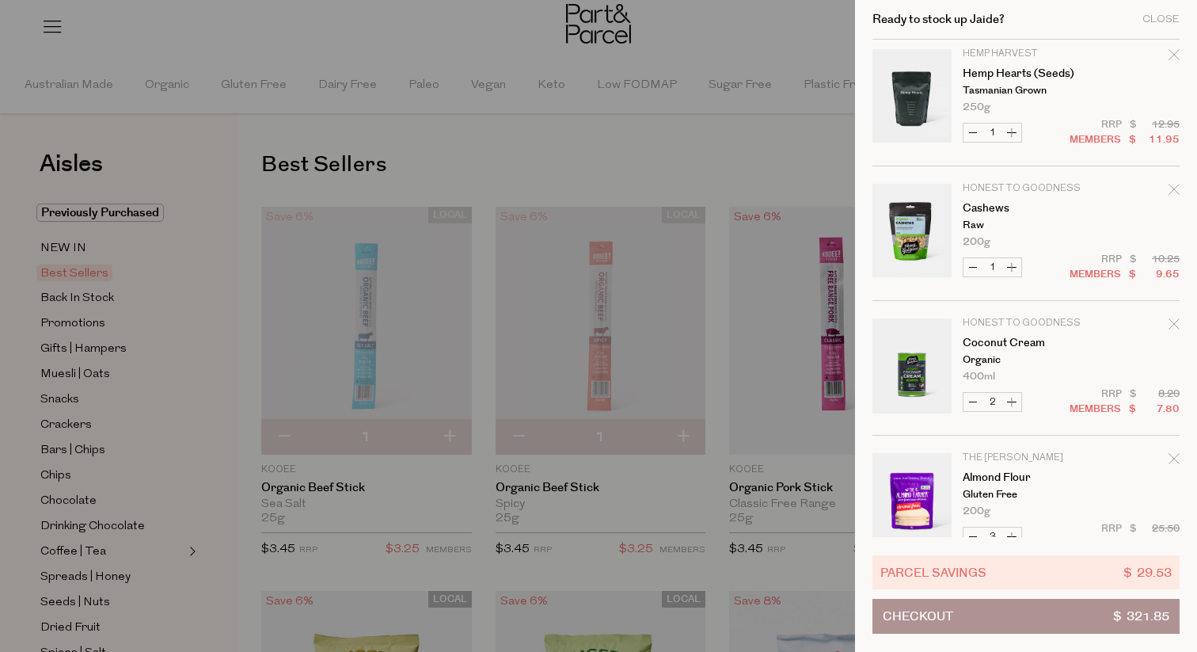
scroll to position [488, 0]
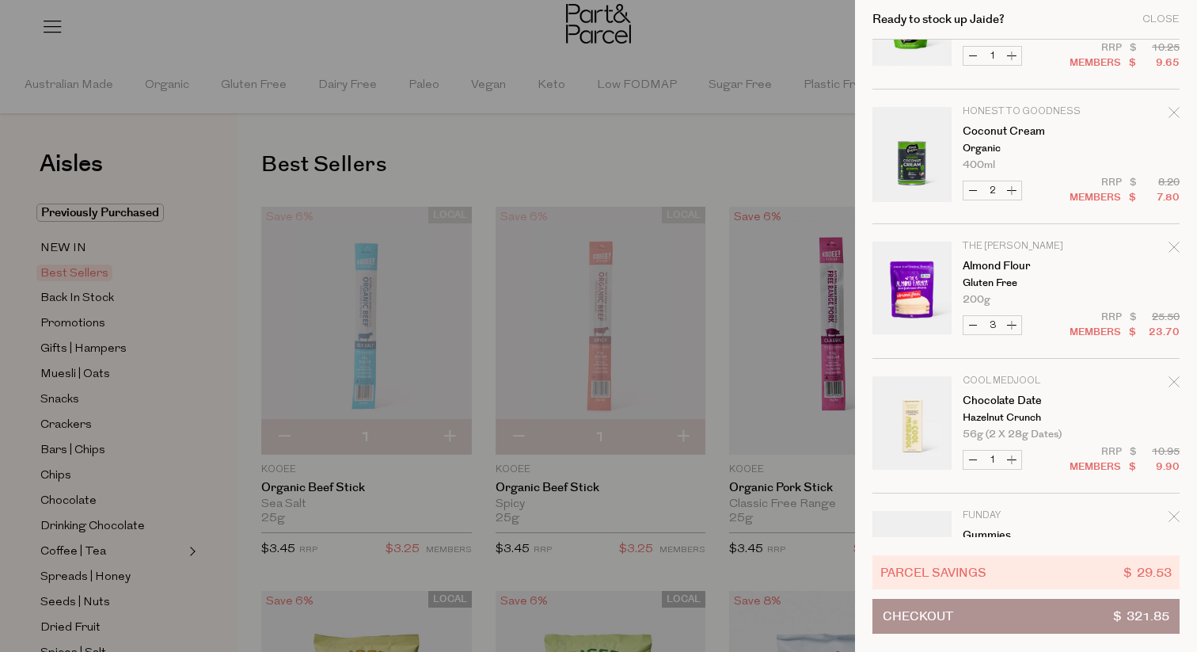
click at [976, 327] on button "Decrease Almond Flour" at bounding box center [972, 325] width 19 height 18
type input "2"
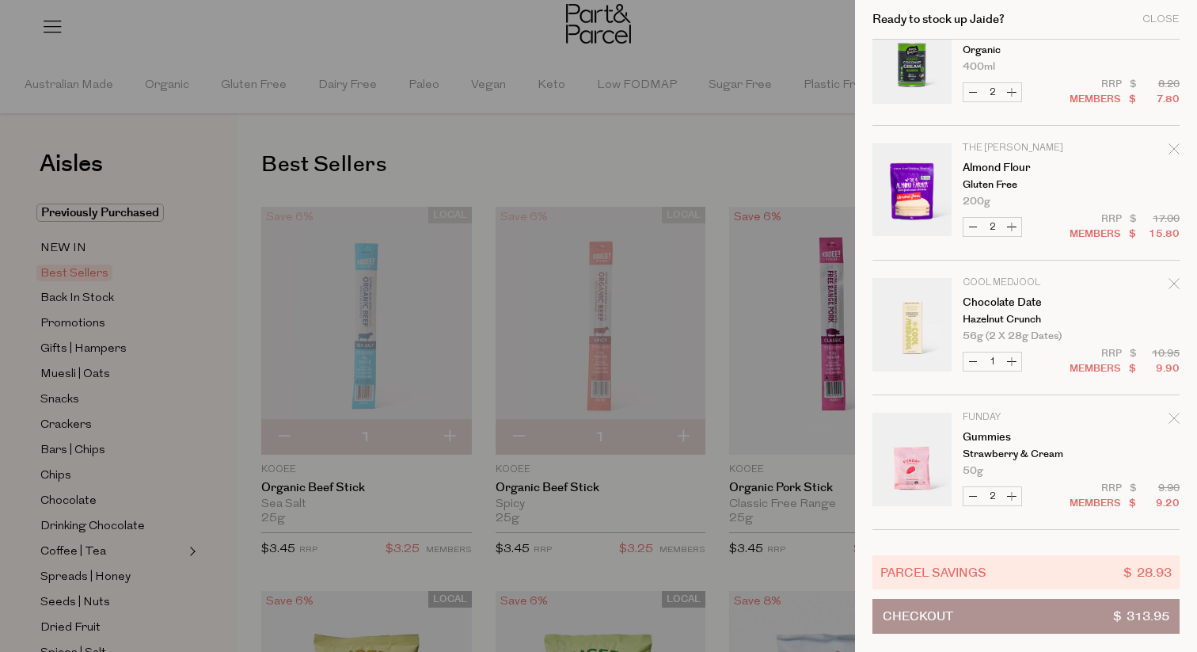
scroll to position [595, 0]
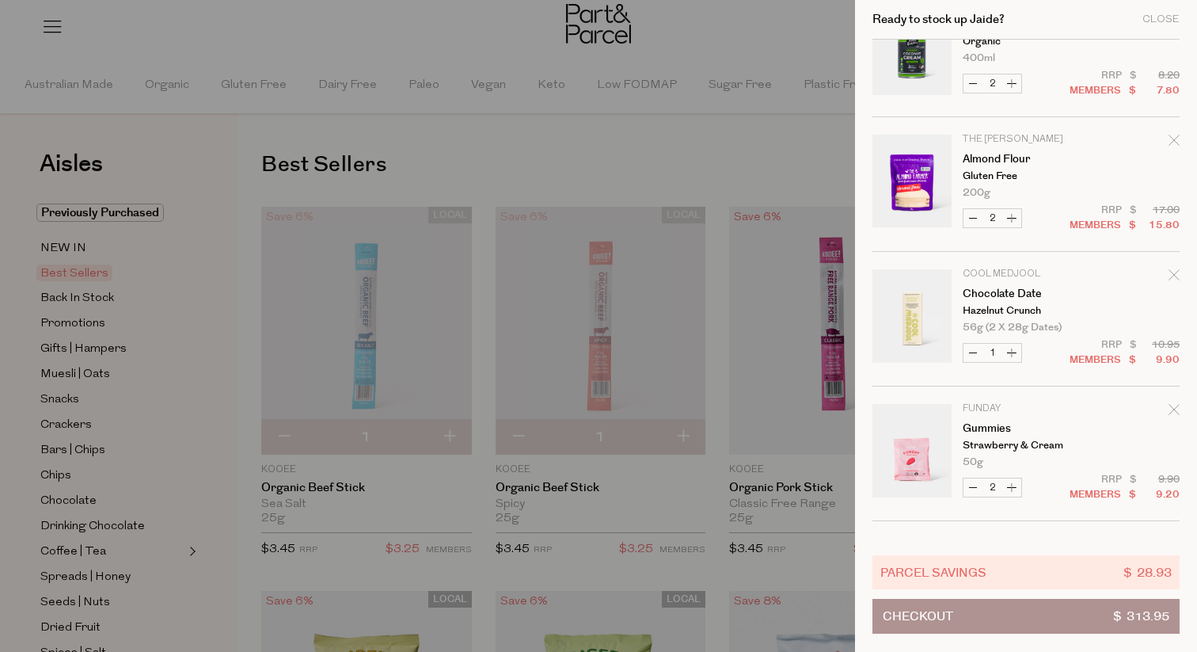
click at [1170, 279] on icon "Remove Chocolate Date" at bounding box center [1173, 274] width 11 height 11
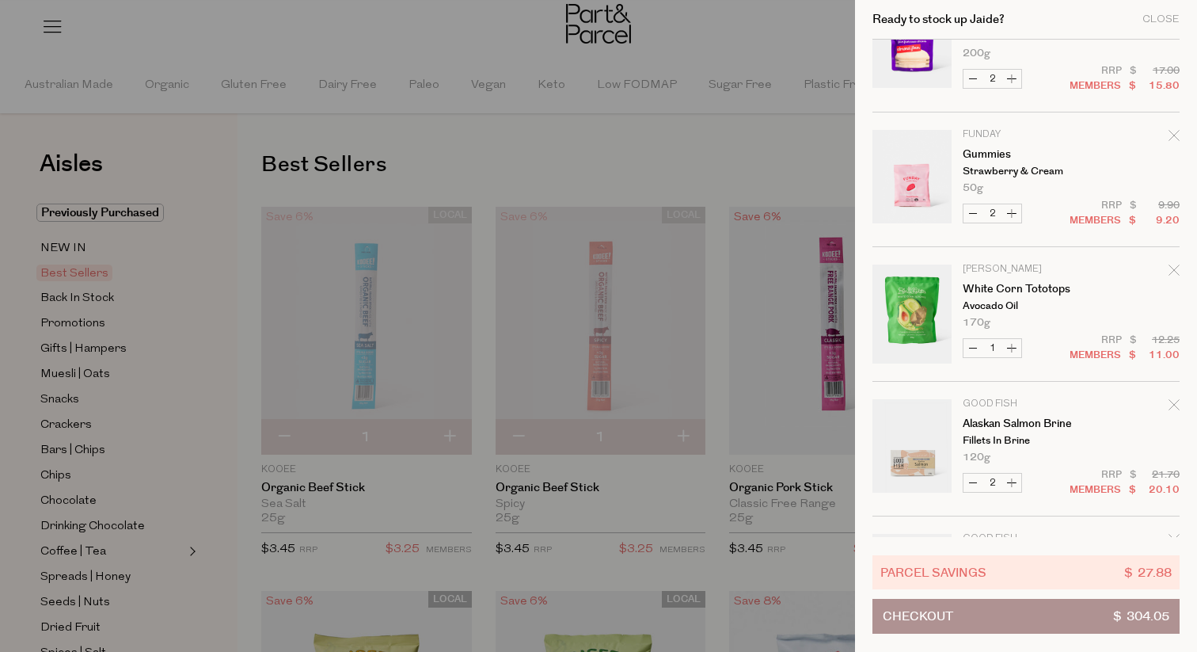
scroll to position [776, 0]
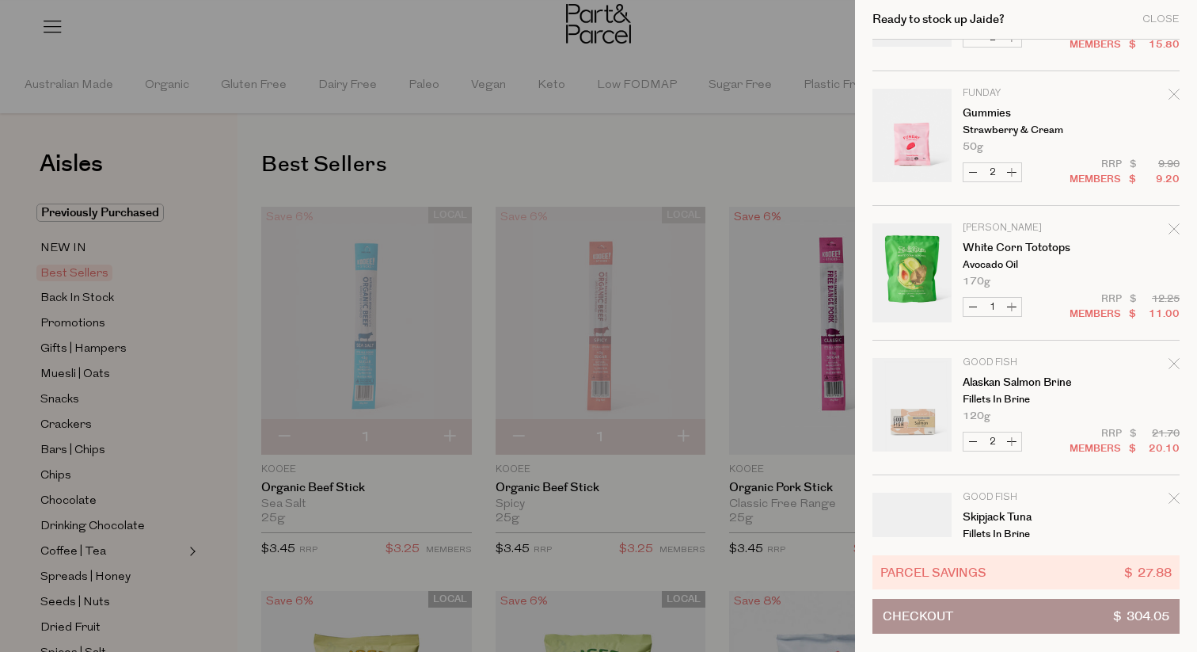
click at [1168, 233] on icon "Remove White Corn Tototops" at bounding box center [1173, 228] width 11 height 11
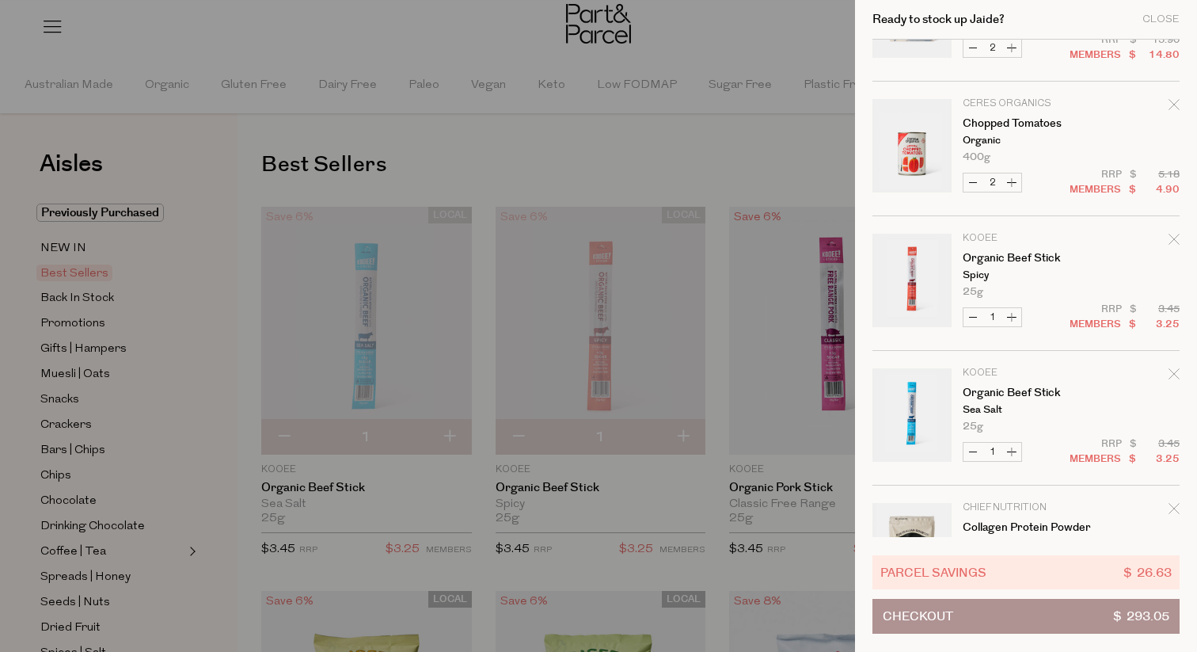
scroll to position [1175, 0]
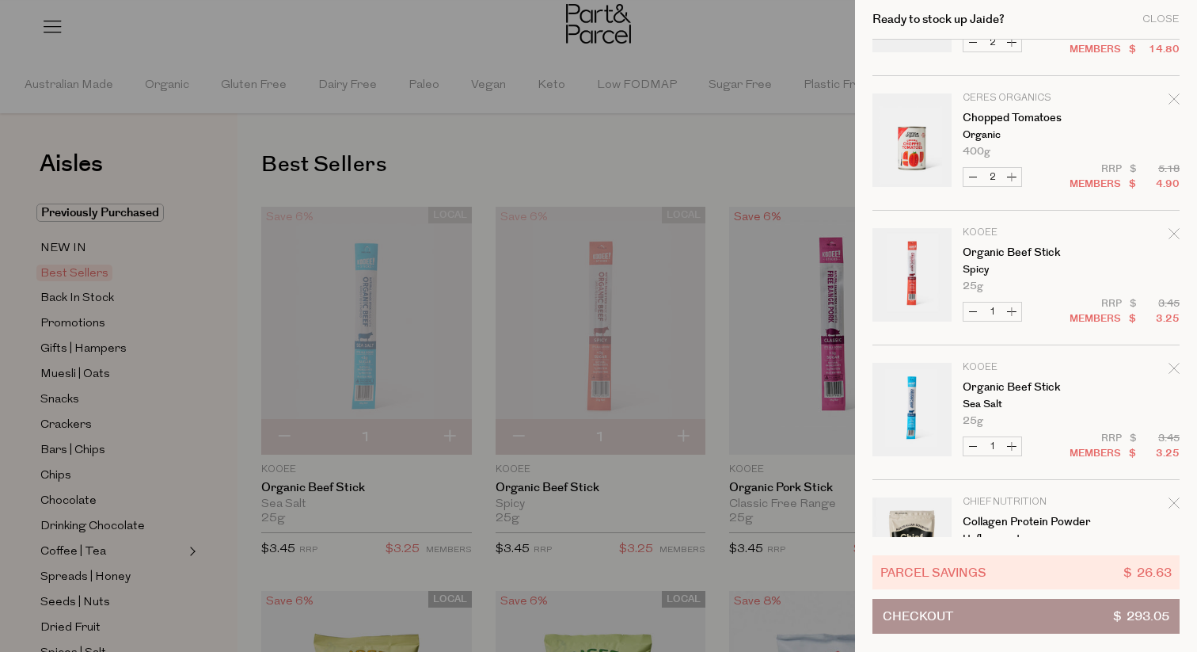
click at [1168, 234] on icon "Remove Organic Beef Stick" at bounding box center [1173, 233] width 11 height 11
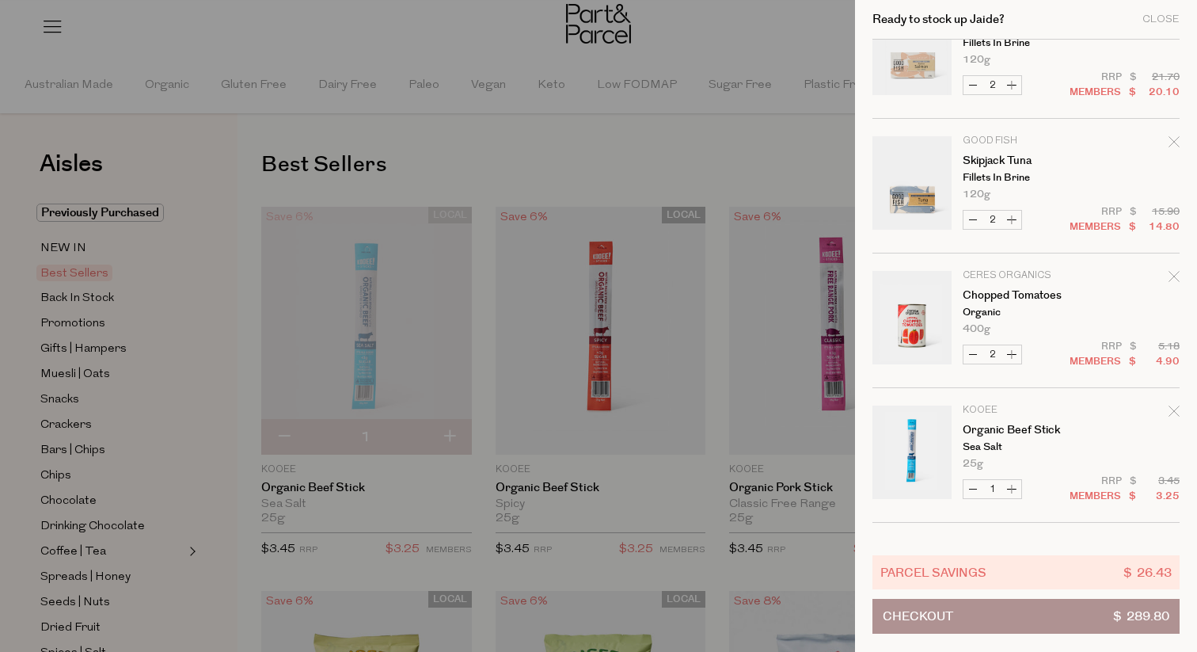
scroll to position [1393, 0]
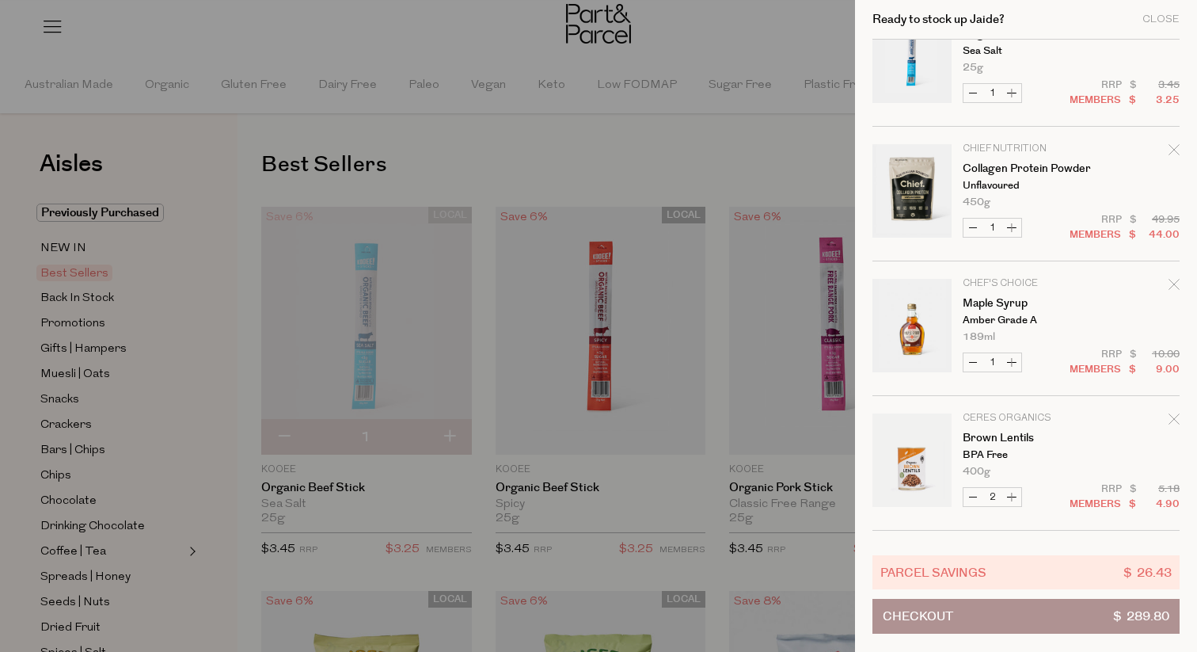
click at [1017, 92] on button "Increase Organic Beef Stick" at bounding box center [1011, 93] width 19 height 18
type input "2"
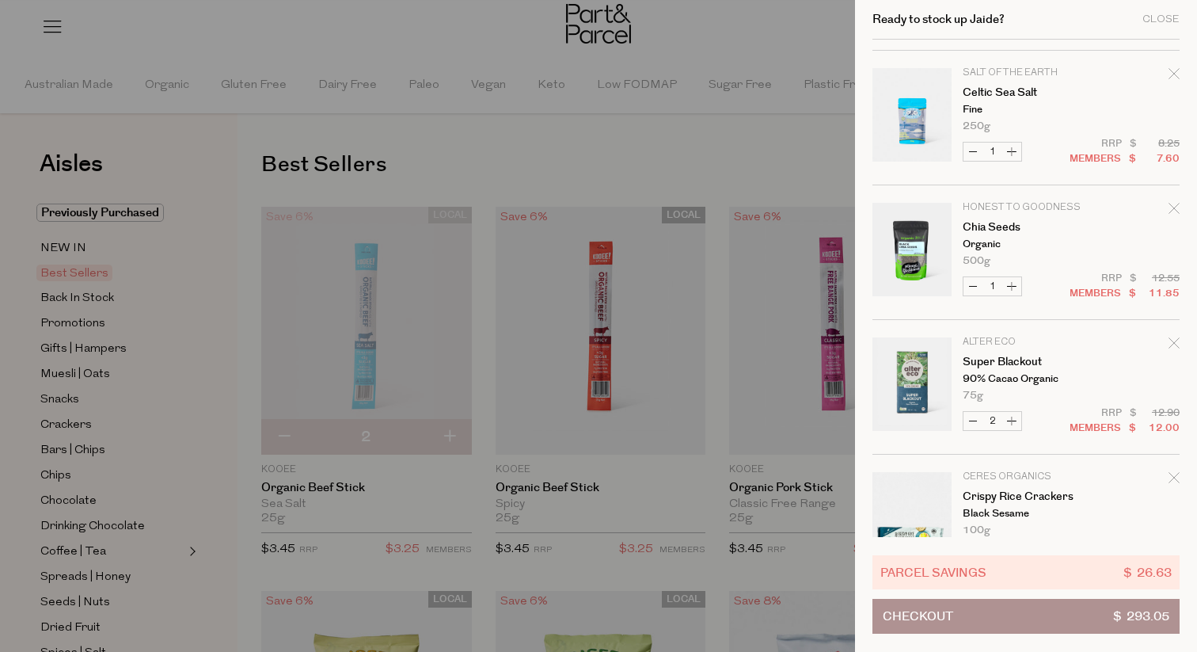
scroll to position [2867, 0]
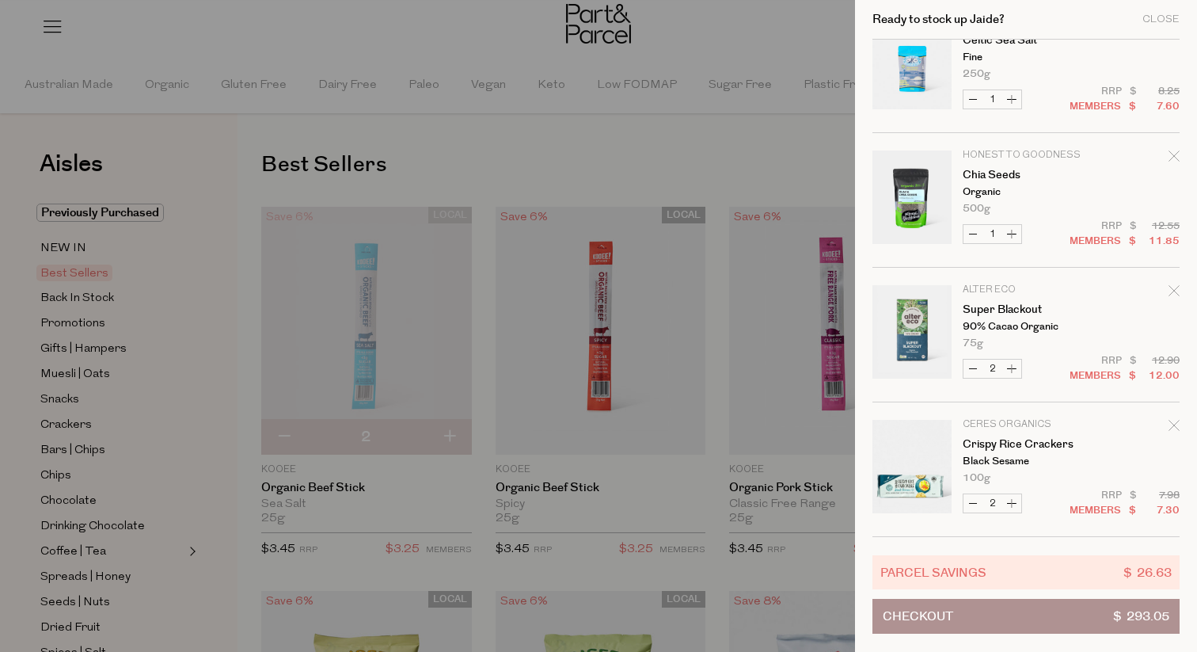
click at [672, 291] on div at bounding box center [598, 326] width 1197 height 652
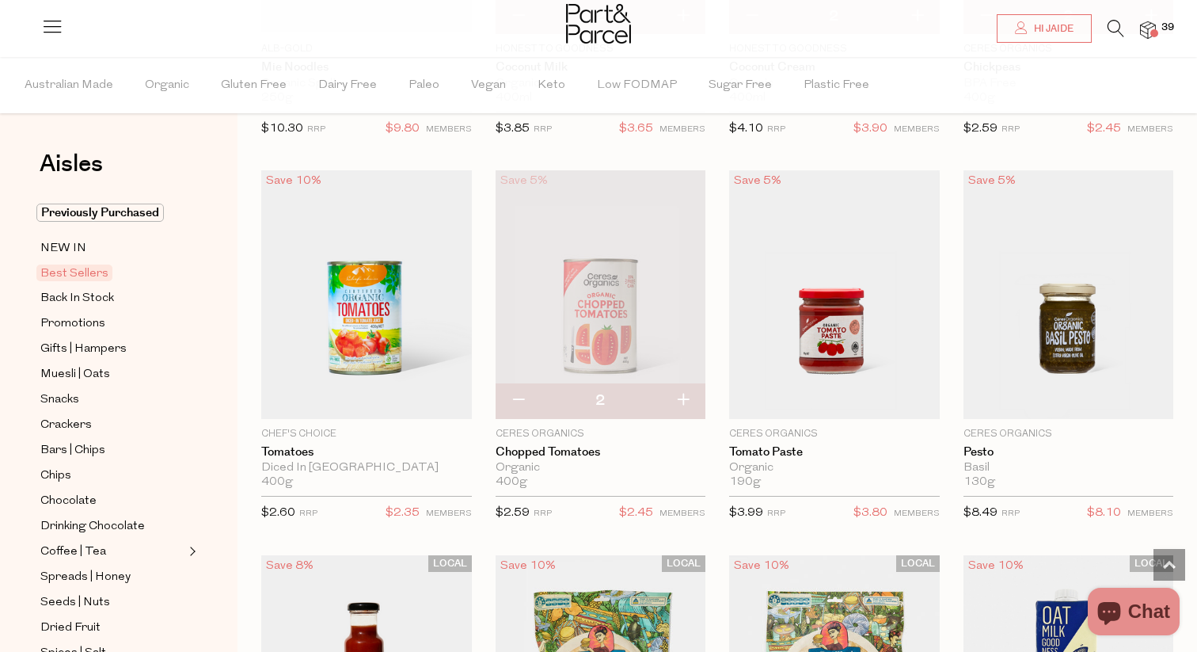
scroll to position [2441, 0]
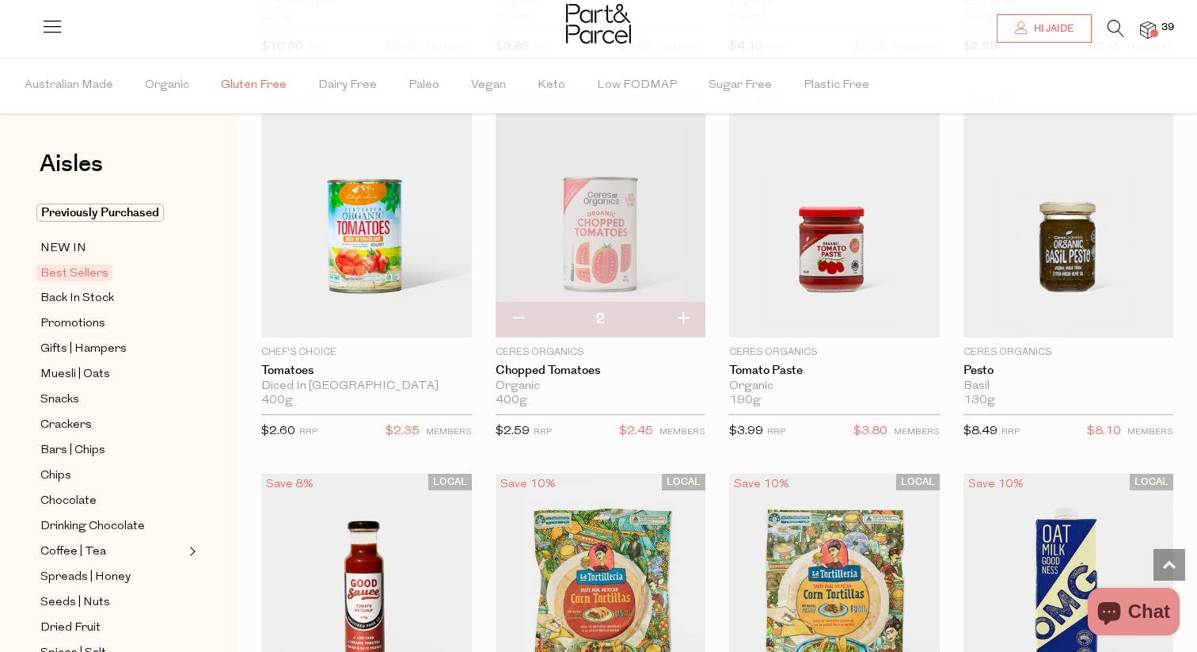
click at [259, 89] on span "Gluten Free" at bounding box center [254, 85] width 66 height 55
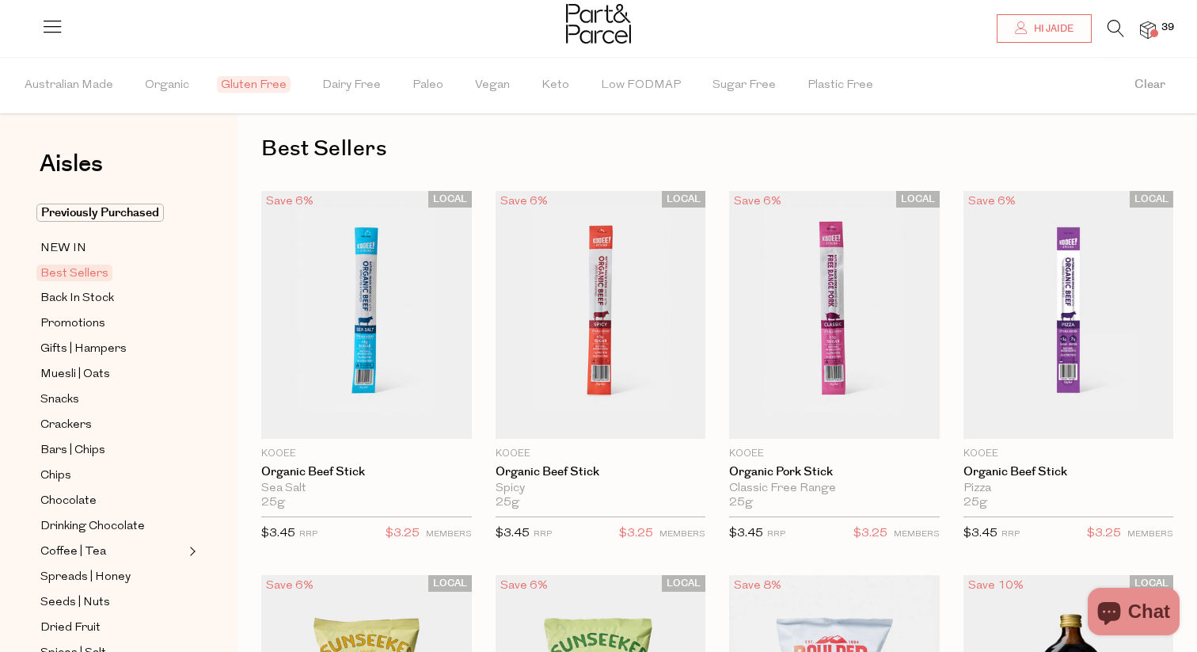
type input "2"
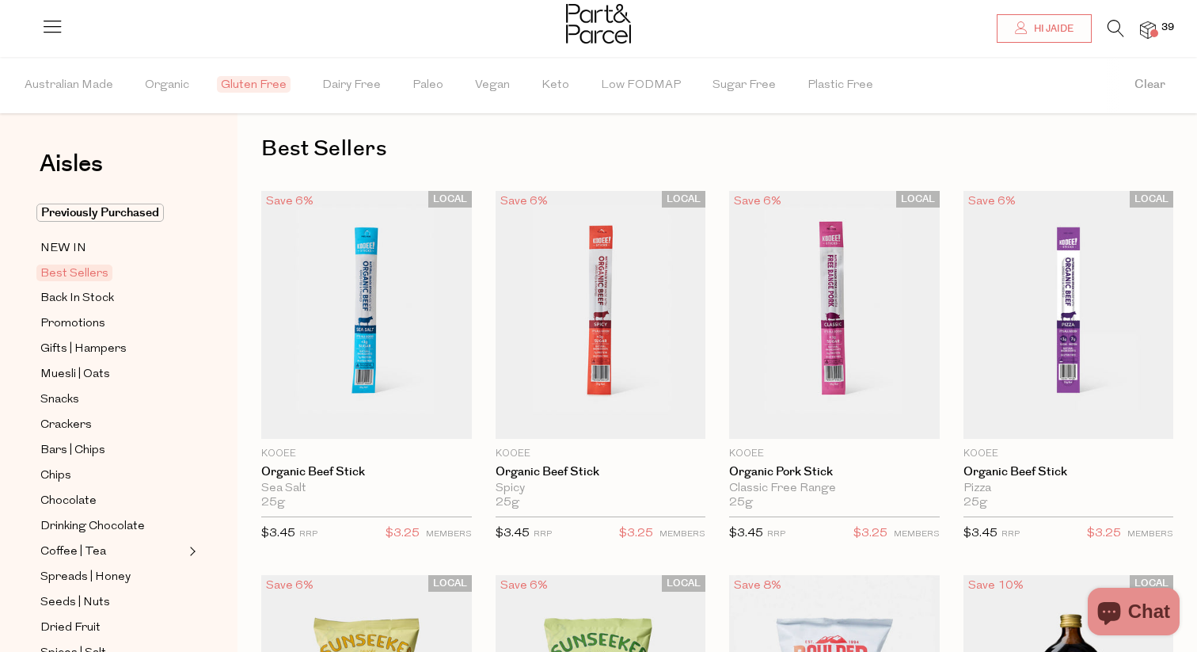
type input "2"
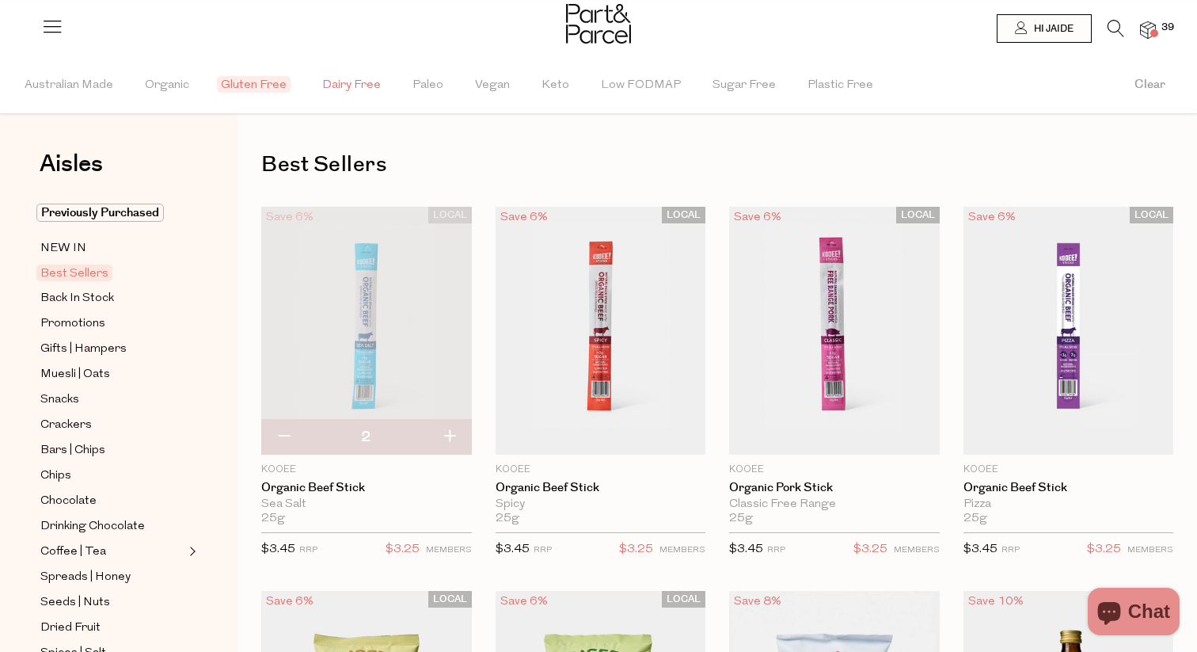
click at [347, 78] on span "Dairy Free" at bounding box center [351, 85] width 59 height 55
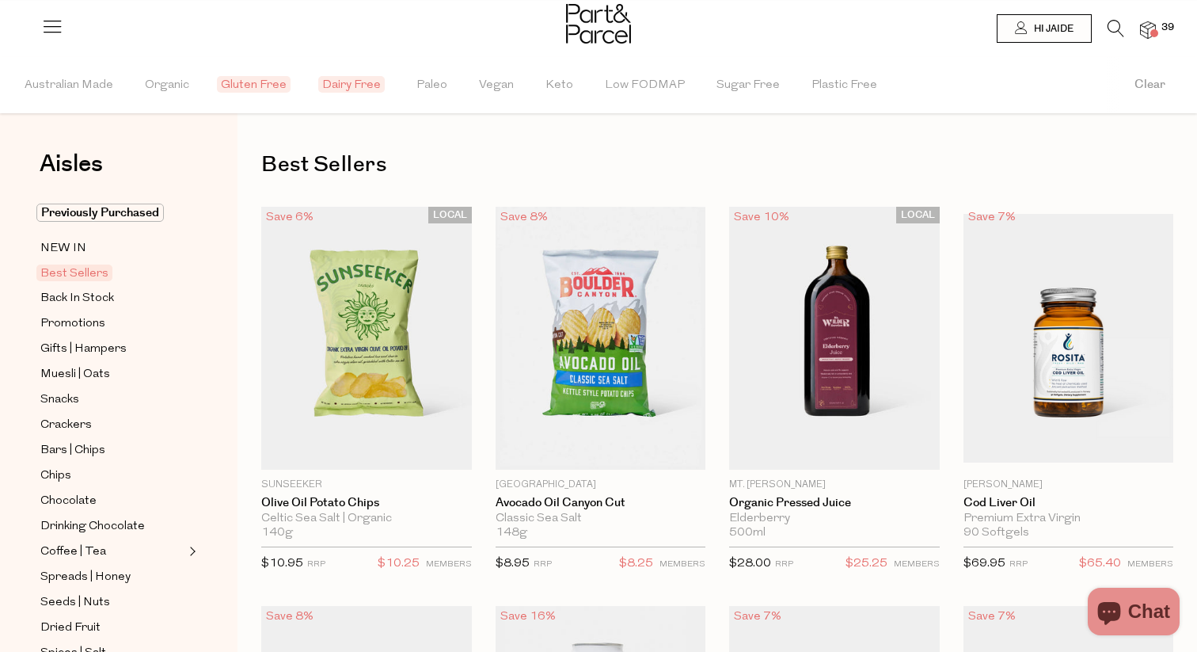
type input "2"
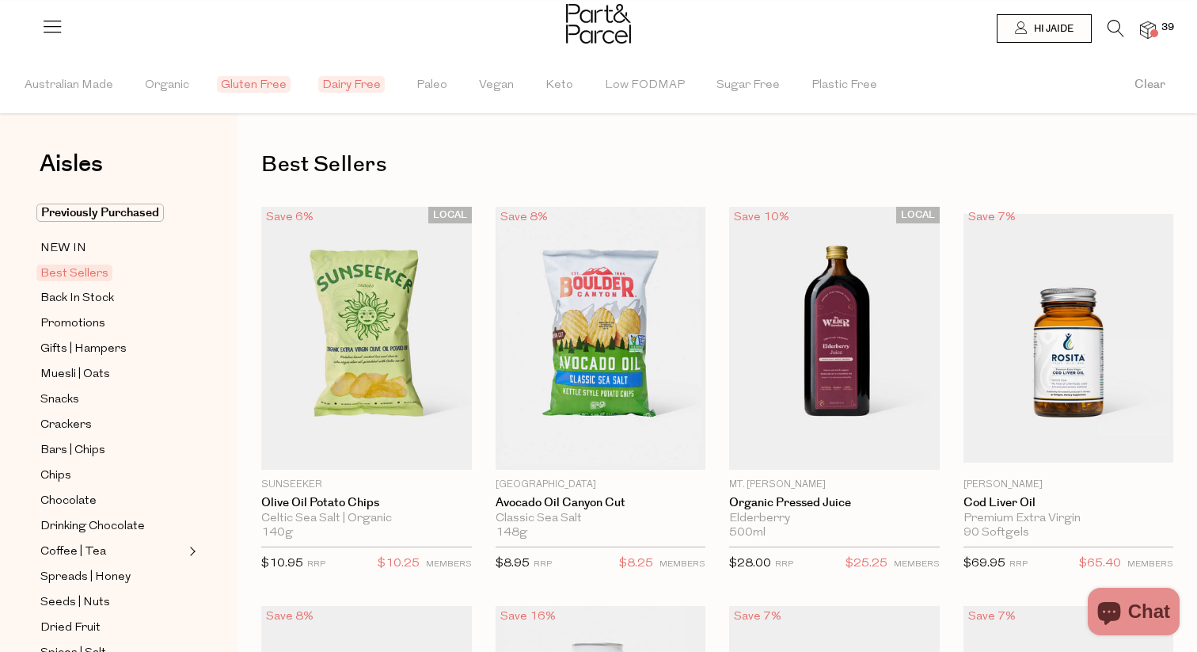
type input "2"
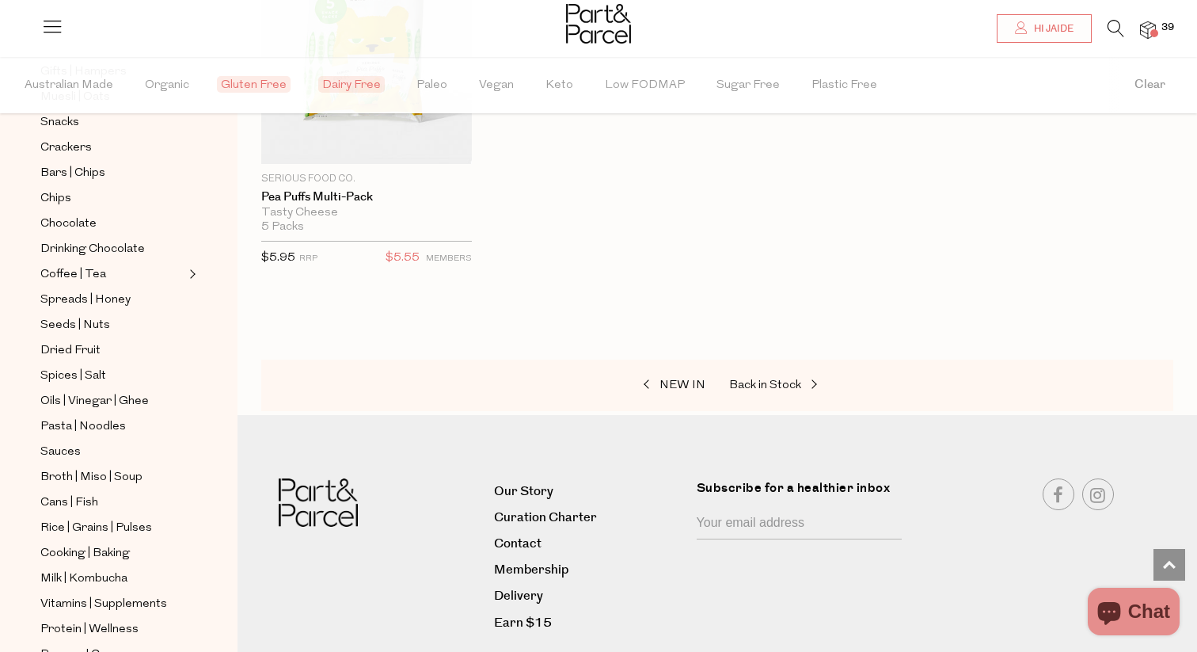
scroll to position [282, 0]
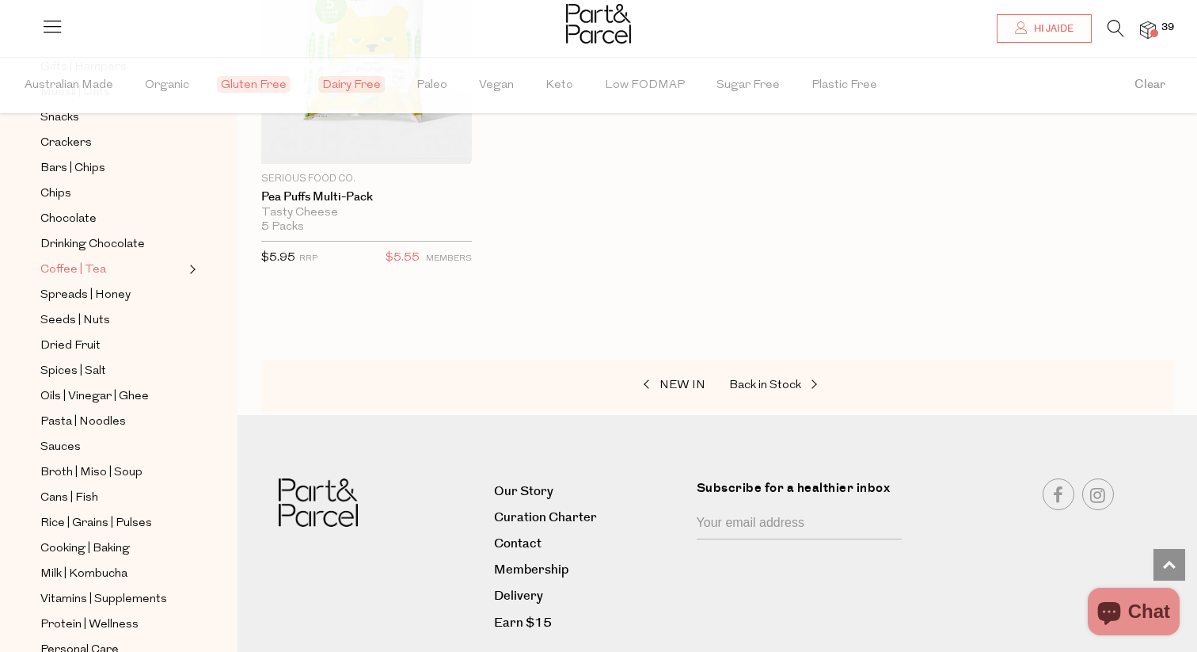
click at [95, 271] on span "Coffee | Tea" at bounding box center [73, 269] width 66 height 19
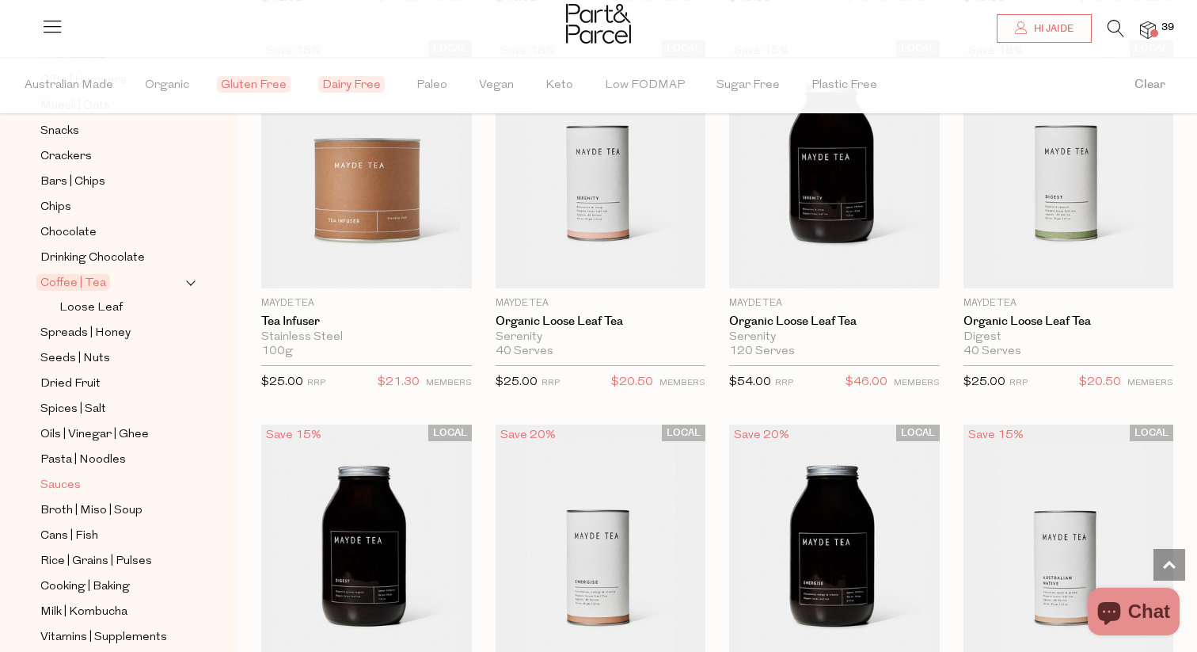
scroll to position [285, 0]
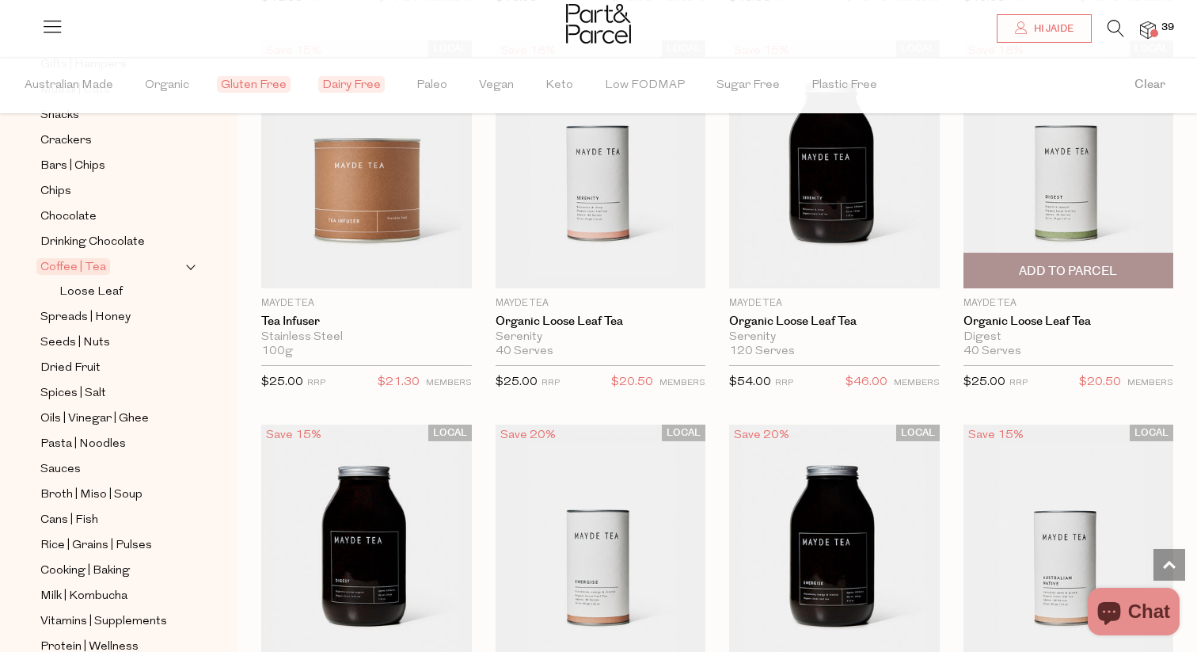
click at [1008, 214] on img at bounding box center [1068, 164] width 211 height 248
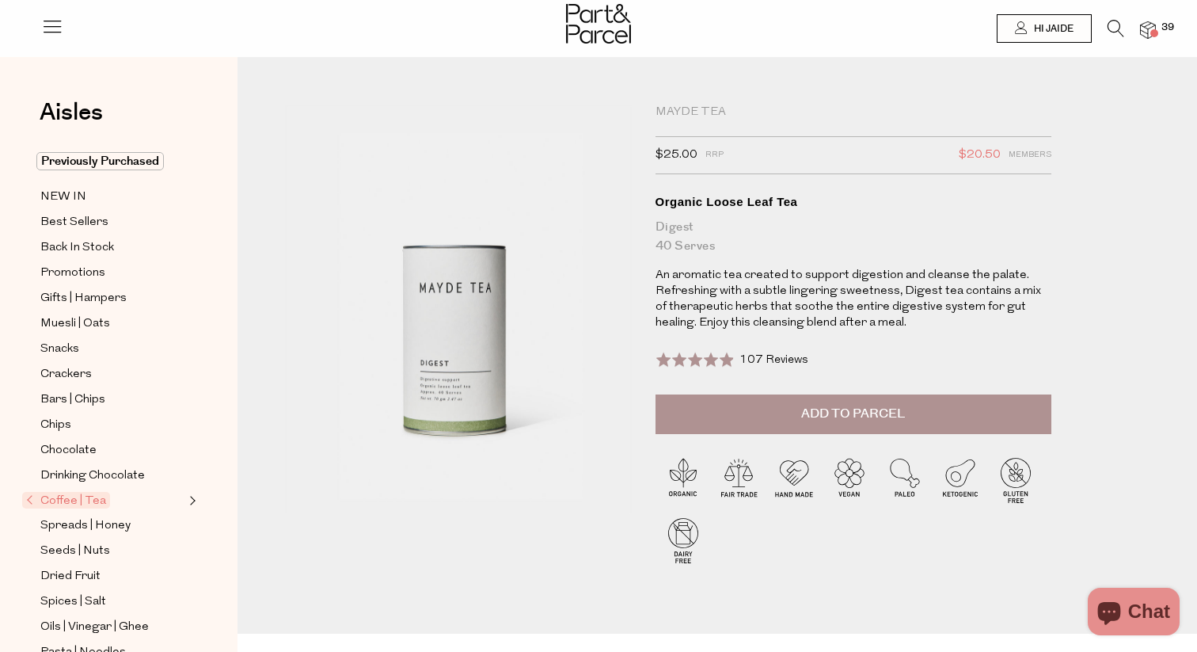
click at [1109, 38] on link at bounding box center [1115, 33] width 17 height 17
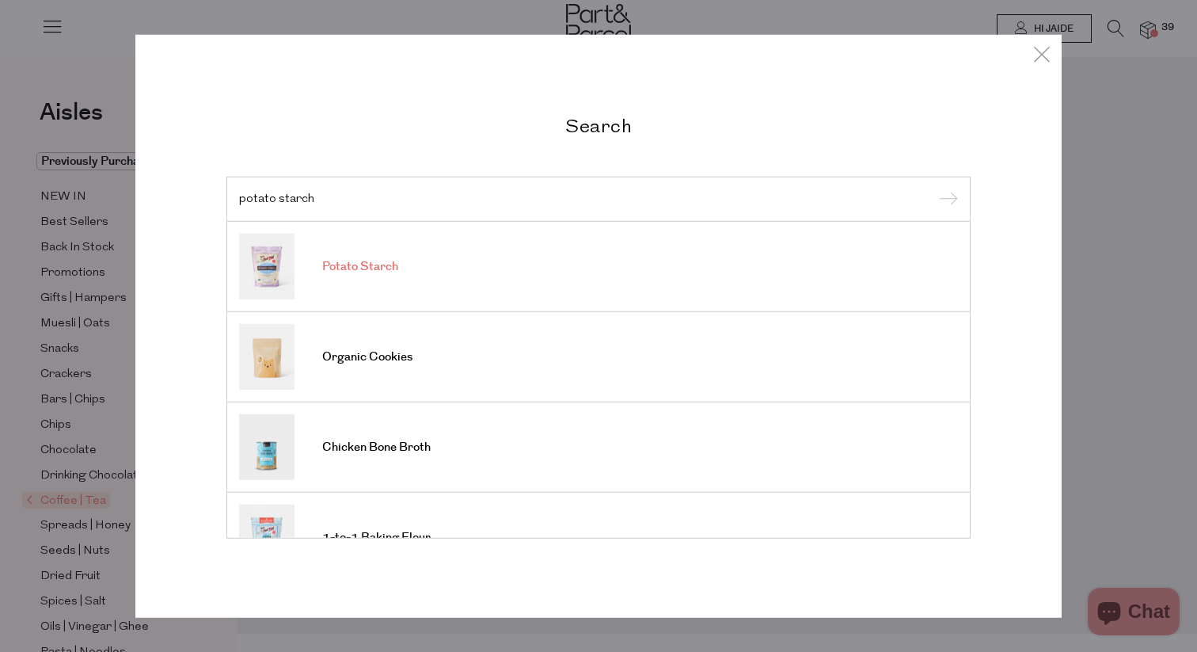
type input "potato starch"
click at [380, 277] on link "Potato Starch" at bounding box center [598, 267] width 719 height 66
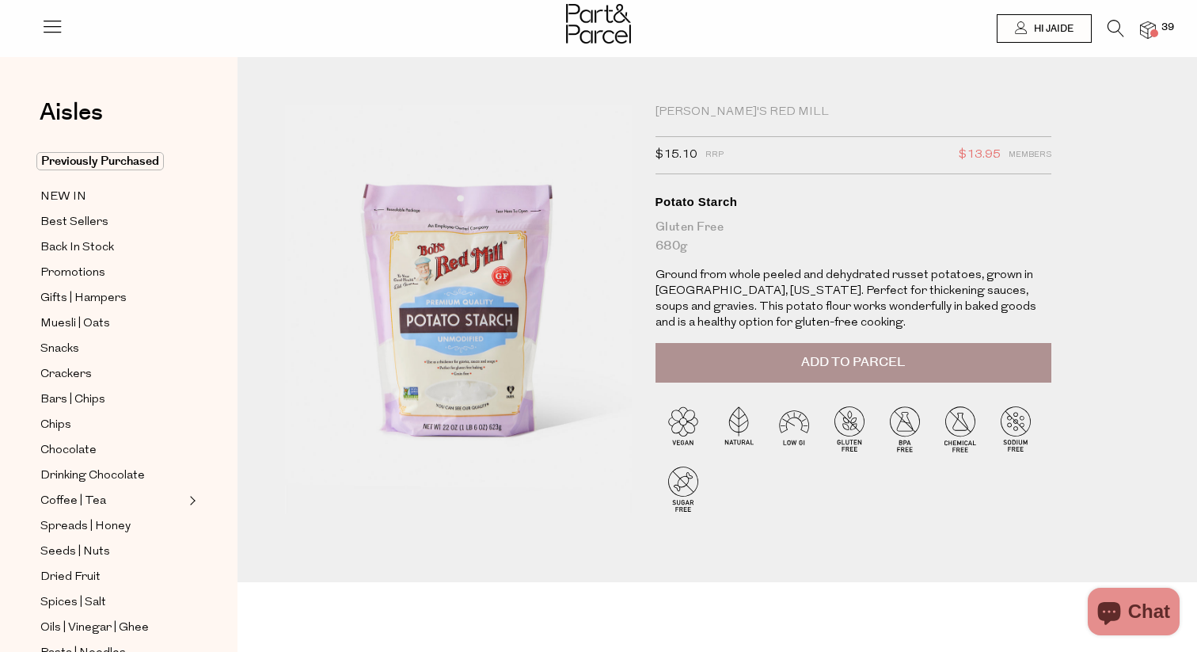
click at [777, 363] on button "Add to Parcel" at bounding box center [853, 363] width 396 height 40
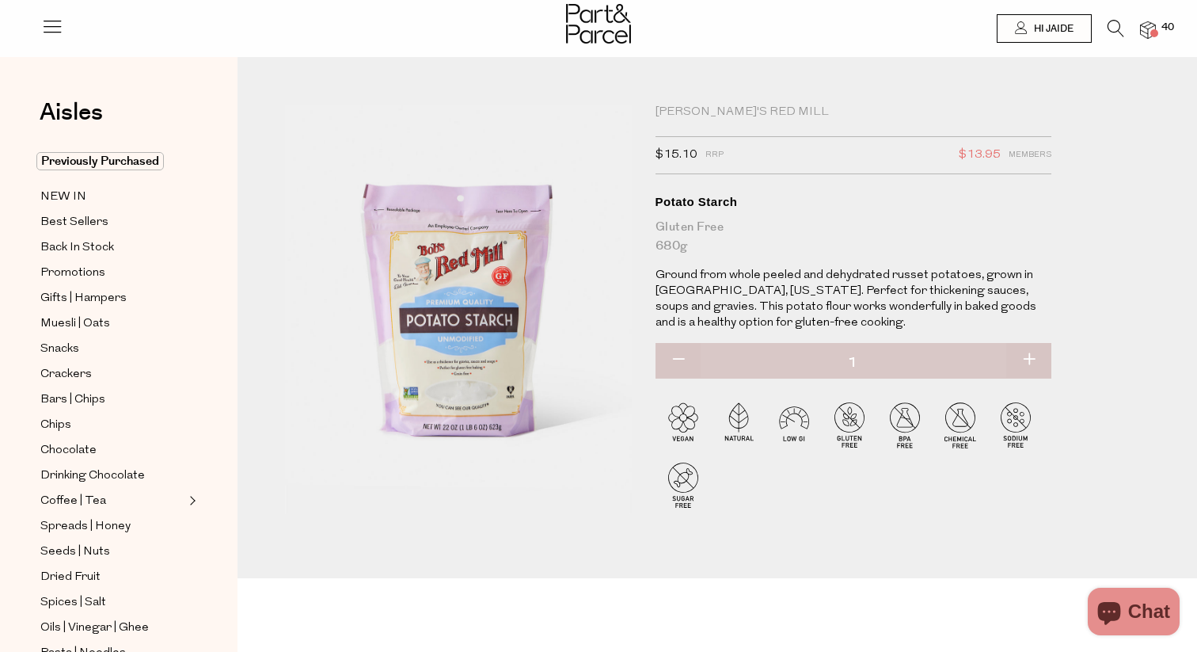
click at [1111, 25] on icon at bounding box center [1115, 28] width 17 height 17
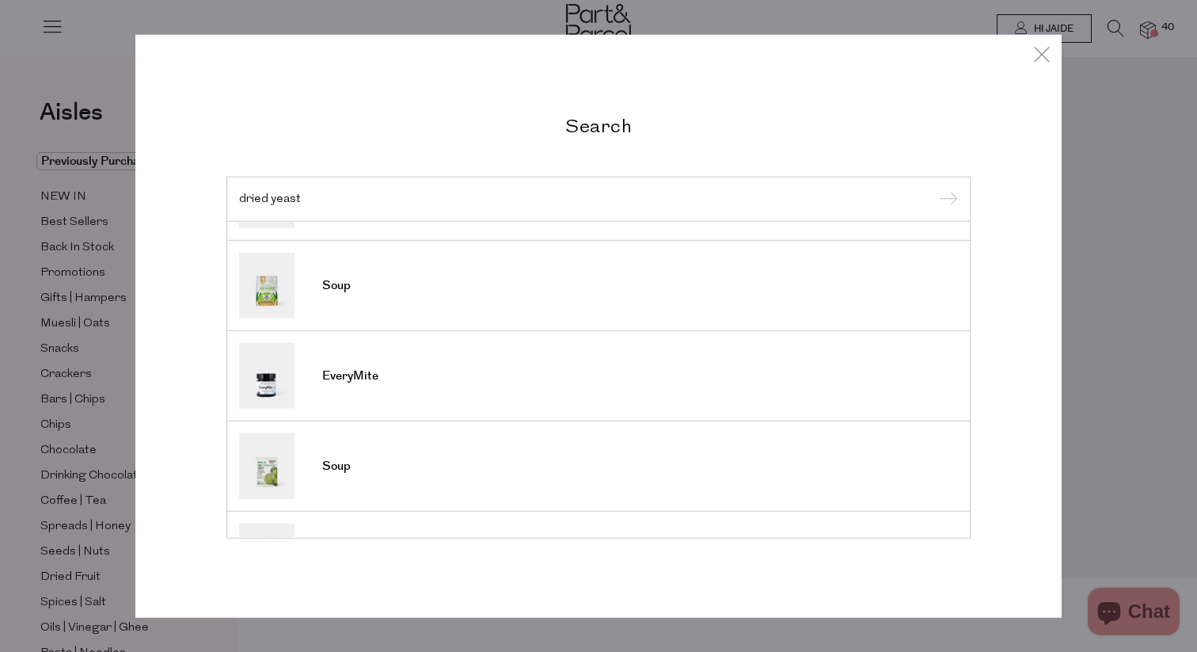
scroll to position [250, 0]
type input "dried yeast"
click at [1099, 191] on div "Search dried yeast Soup EveryMite EveryMite Soup EveryMite Soup Mac' N Cheez Or…" at bounding box center [598, 326] width 1197 height 652
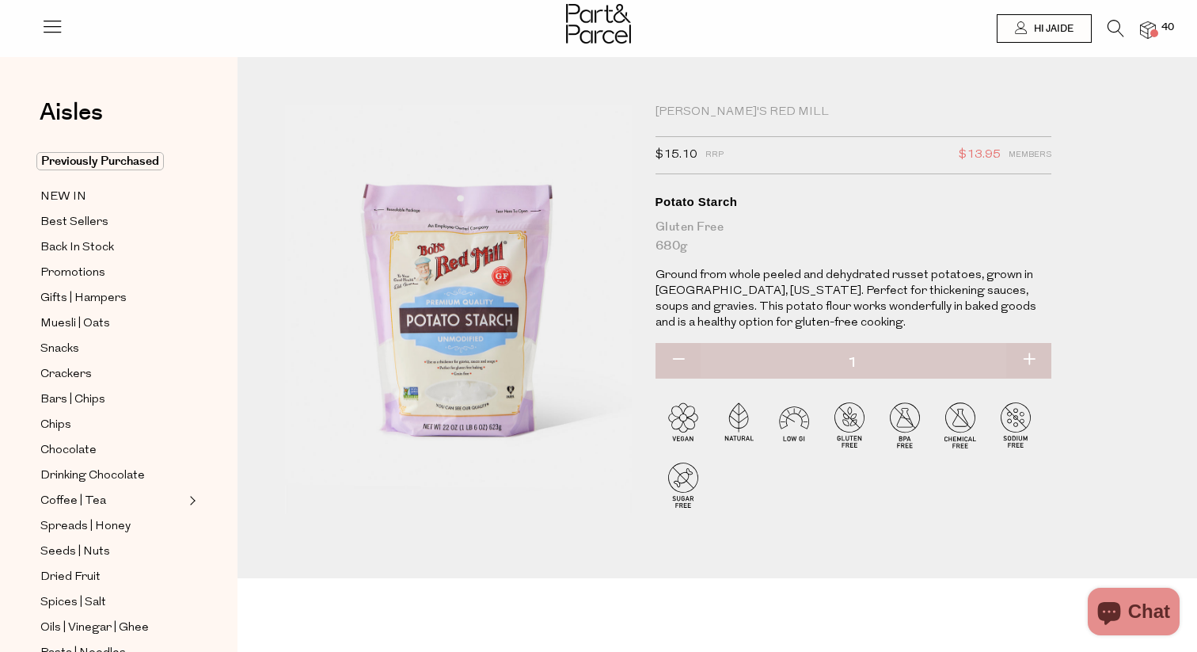
click at [1145, 24] on img at bounding box center [1148, 30] width 16 height 18
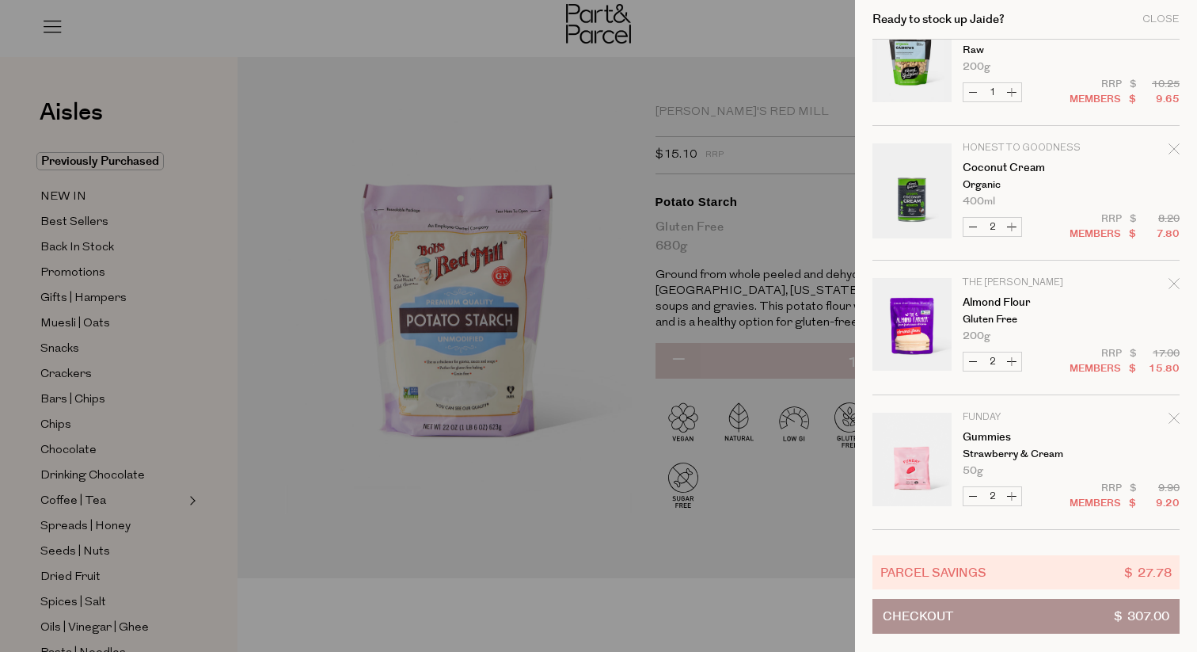
scroll to position [590, 0]
click at [971, 355] on button "Decrease Almond Flour" at bounding box center [972, 358] width 19 height 18
type input "1"
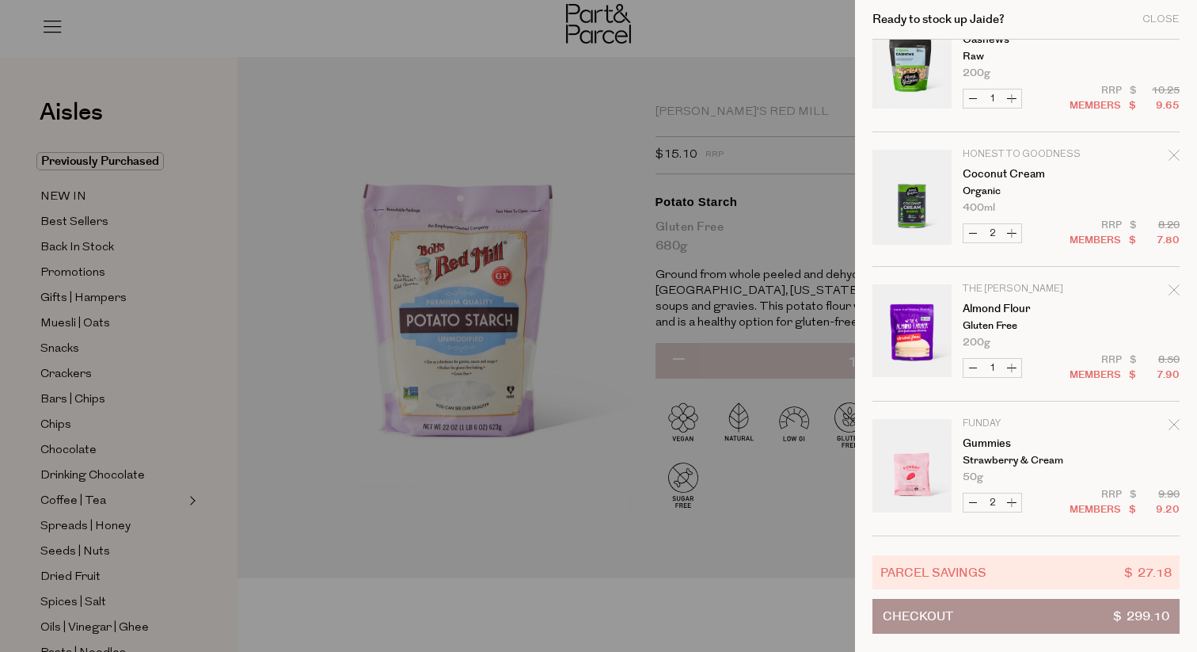
scroll to position [584, 0]
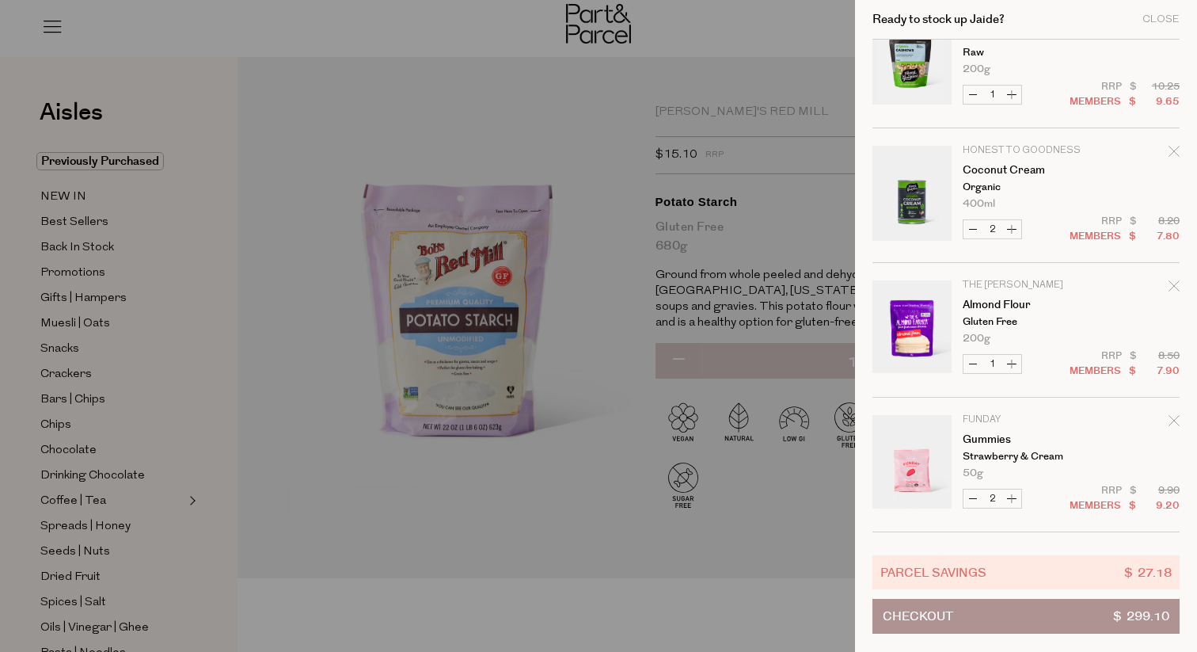
click at [1012, 370] on button "Increase Almond Flour" at bounding box center [1011, 364] width 19 height 18
type input "2"
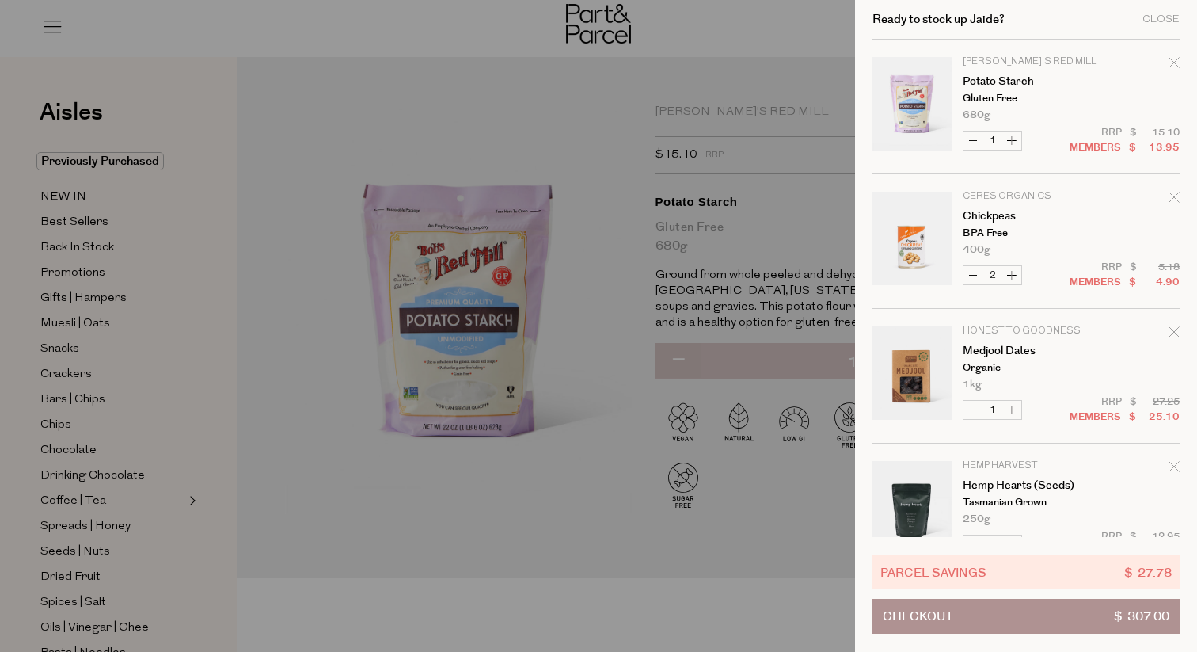
click at [339, 256] on div at bounding box center [598, 326] width 1197 height 652
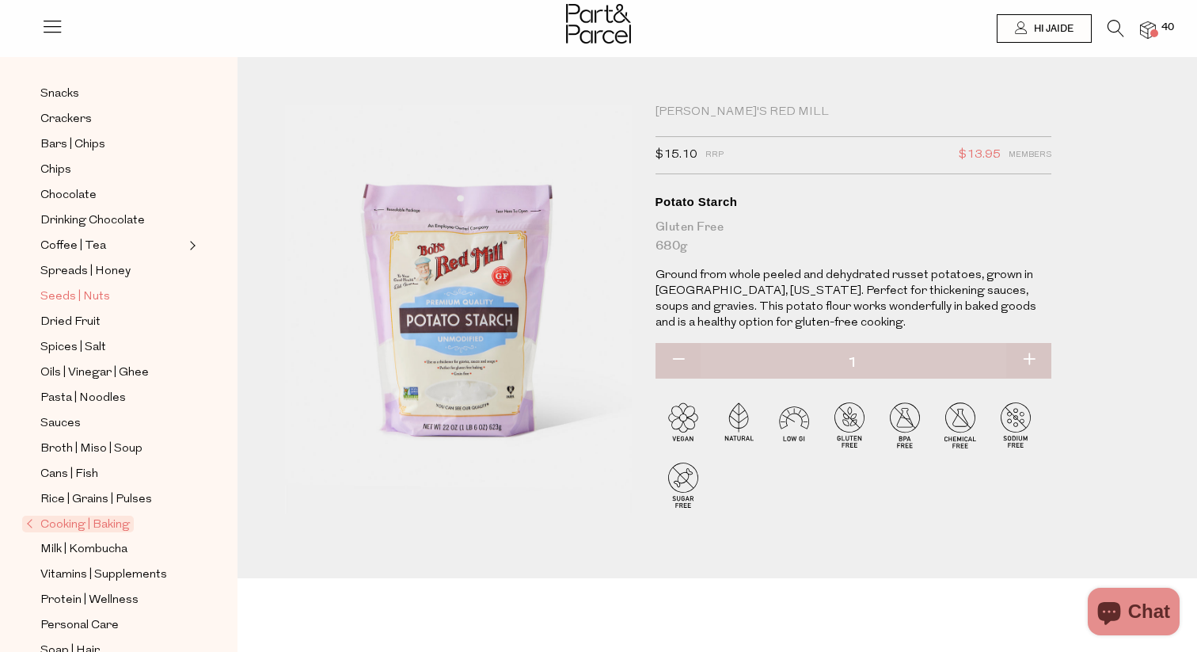
scroll to position [260, 0]
click at [71, 420] on span "Sauces" at bounding box center [60, 418] width 40 height 19
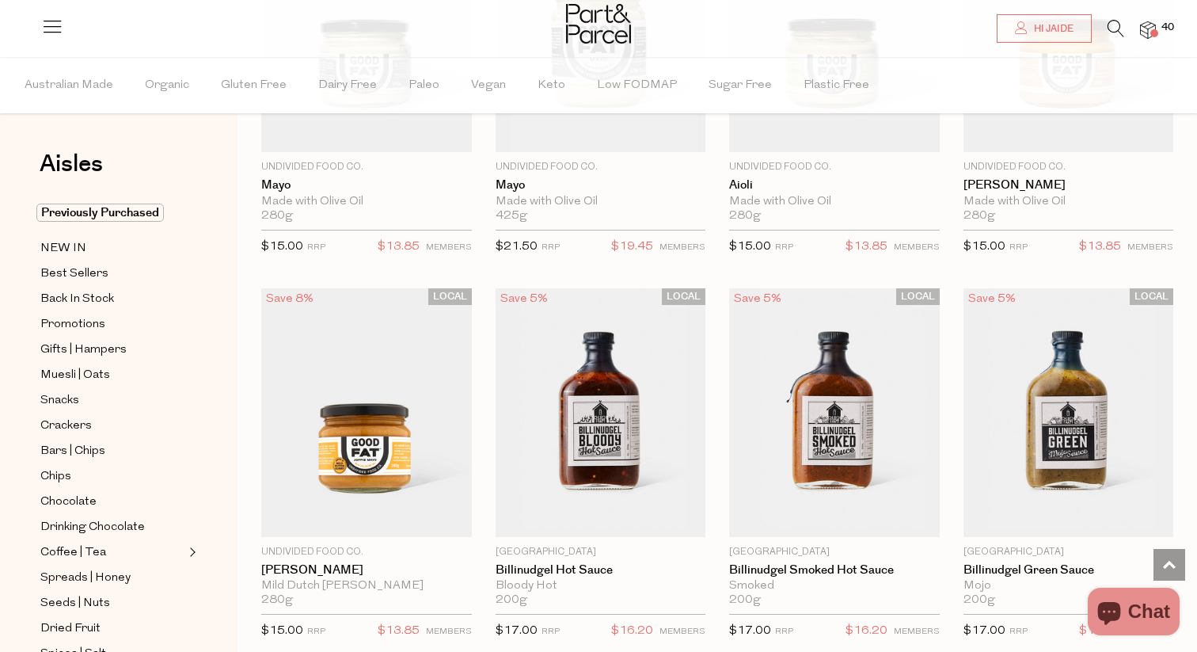
scroll to position [1579, 0]
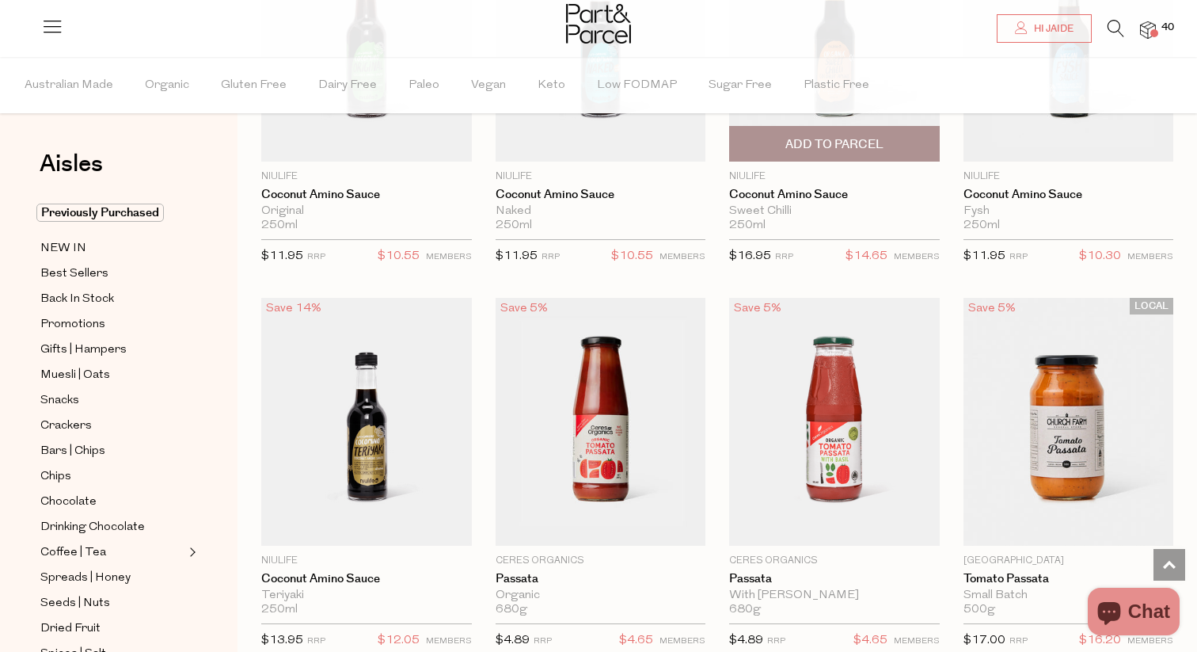
scroll to position [5322, 0]
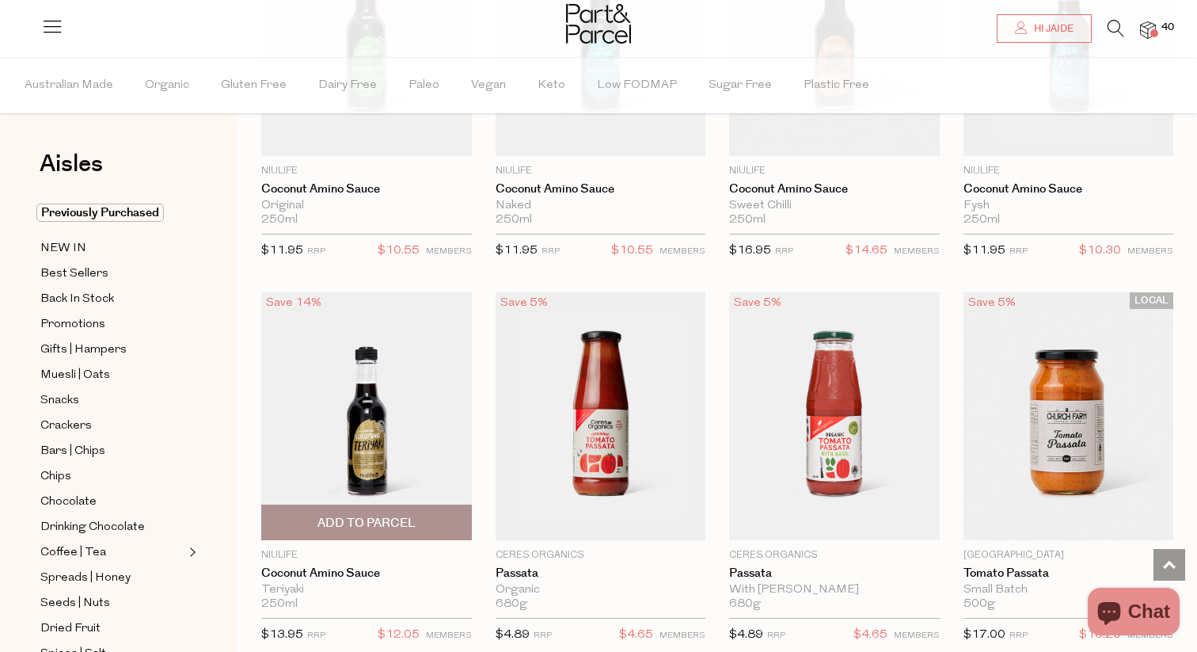
click at [382, 515] on span "Add To Parcel" at bounding box center [366, 523] width 98 height 17
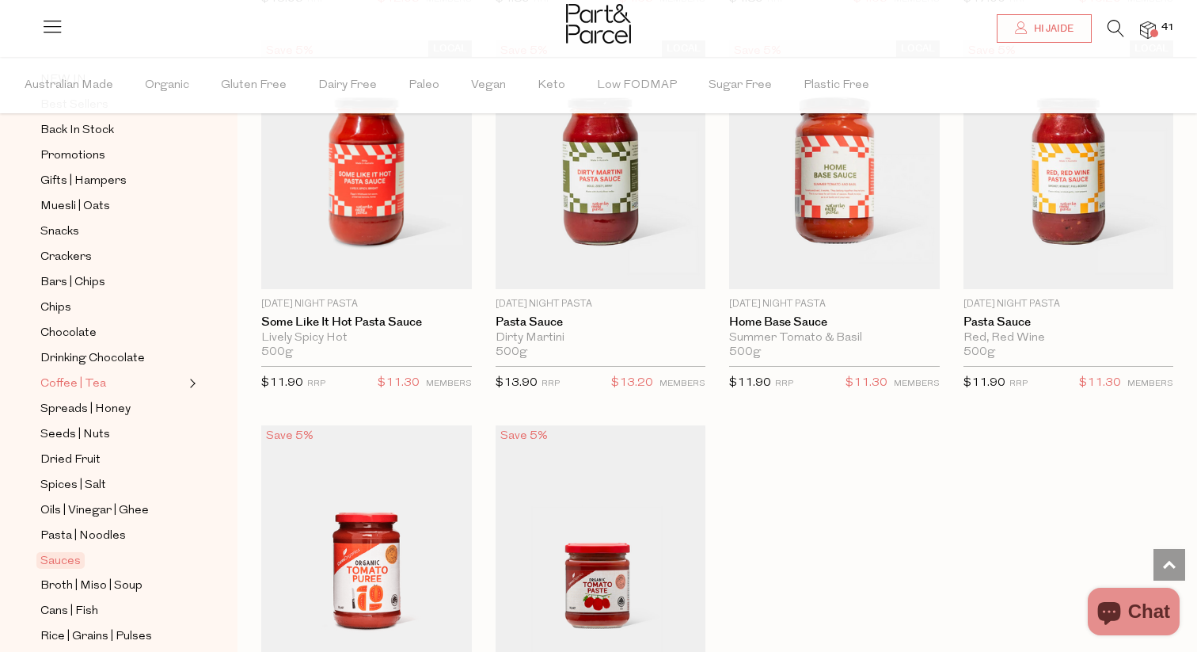
scroll to position [180, 0]
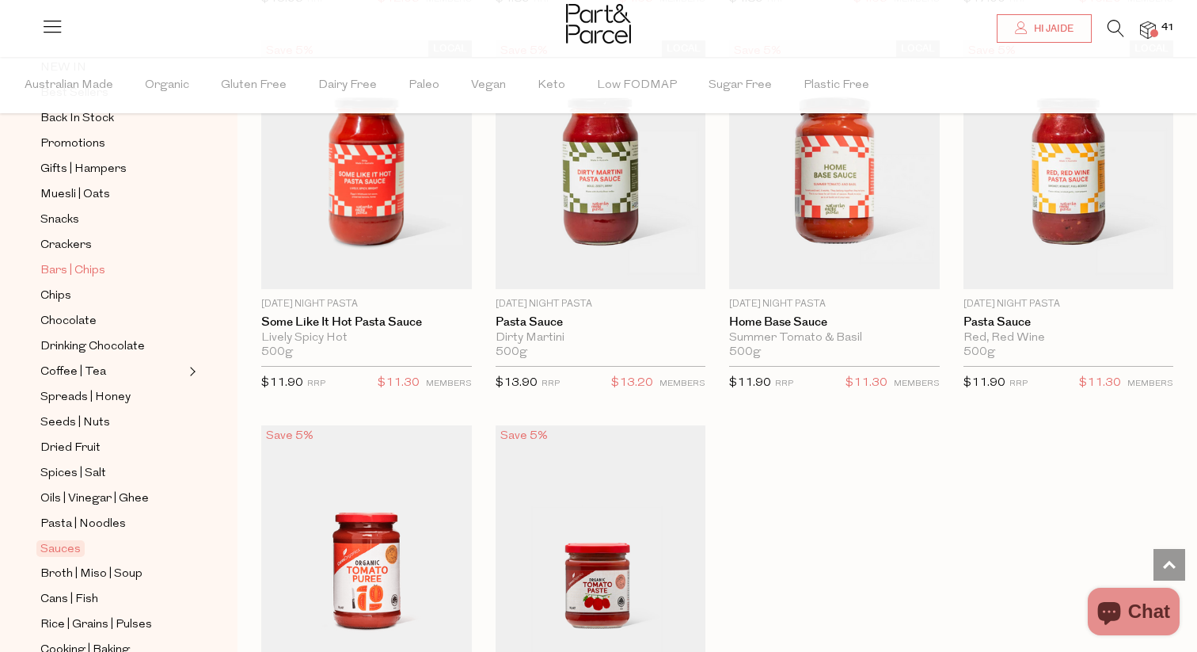
click at [89, 267] on span "Bars | Chips" at bounding box center [72, 270] width 65 height 19
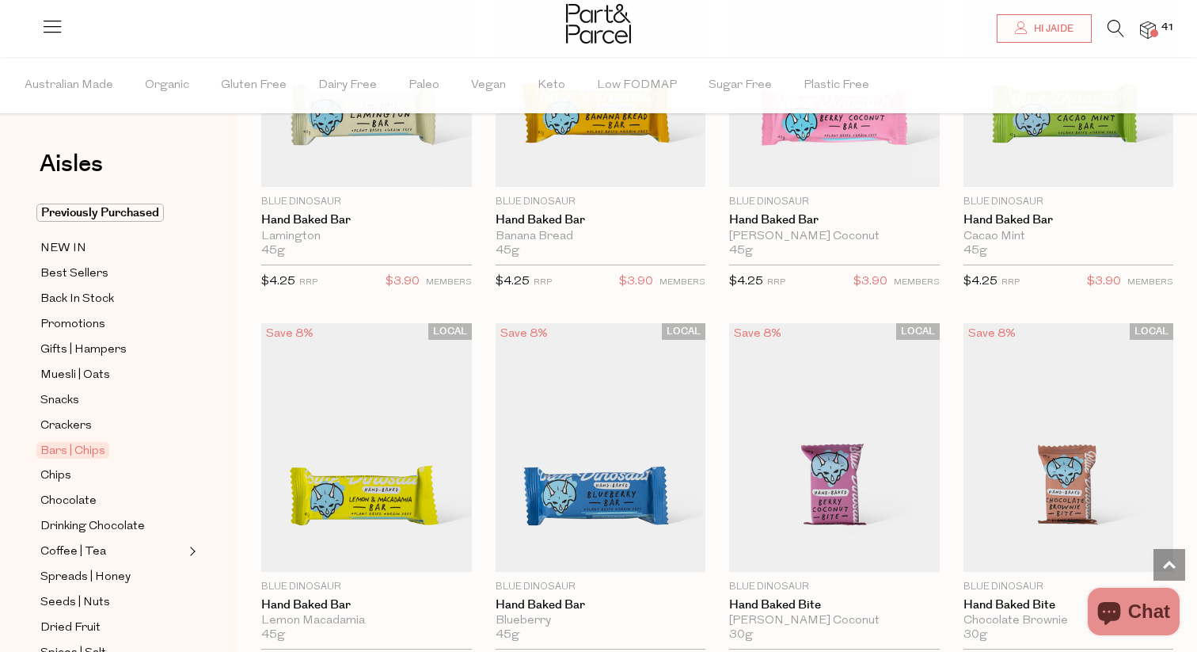
scroll to position [2471, 0]
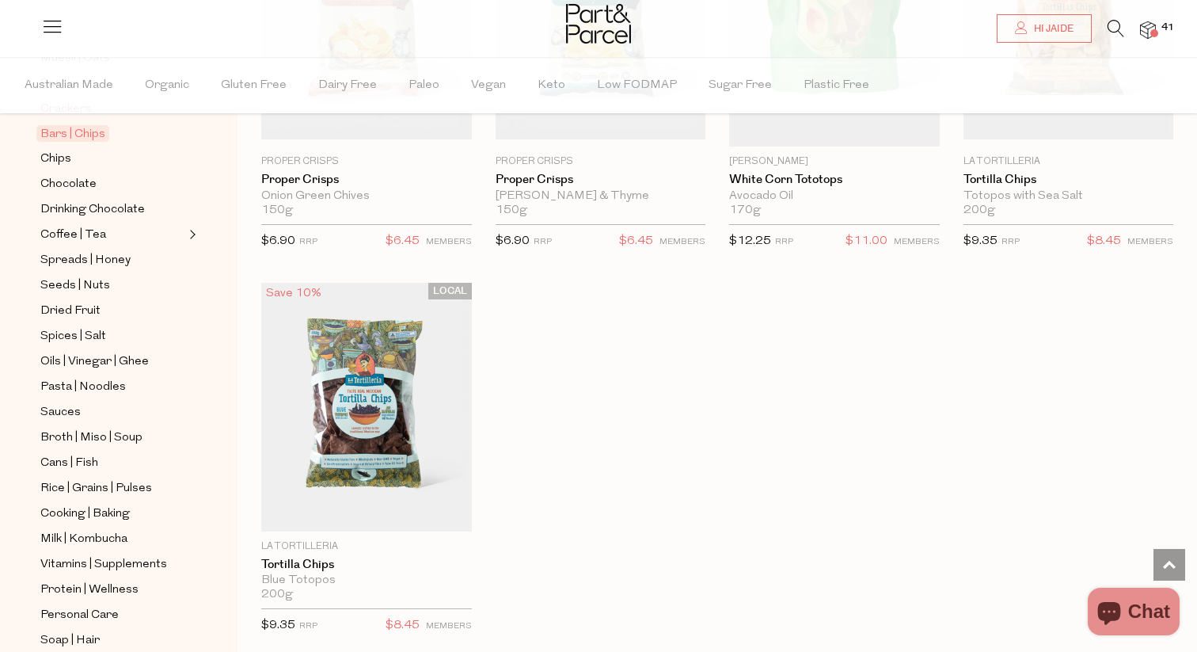
scroll to position [32, 0]
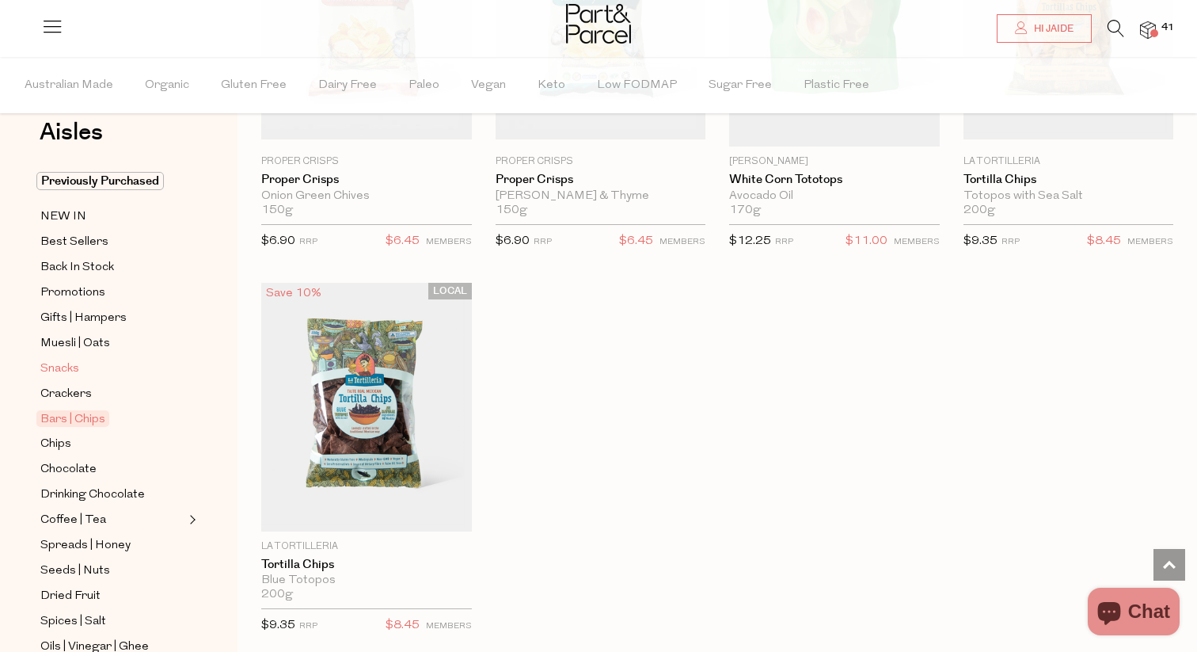
click at [79, 370] on span "Snacks" at bounding box center [59, 368] width 39 height 19
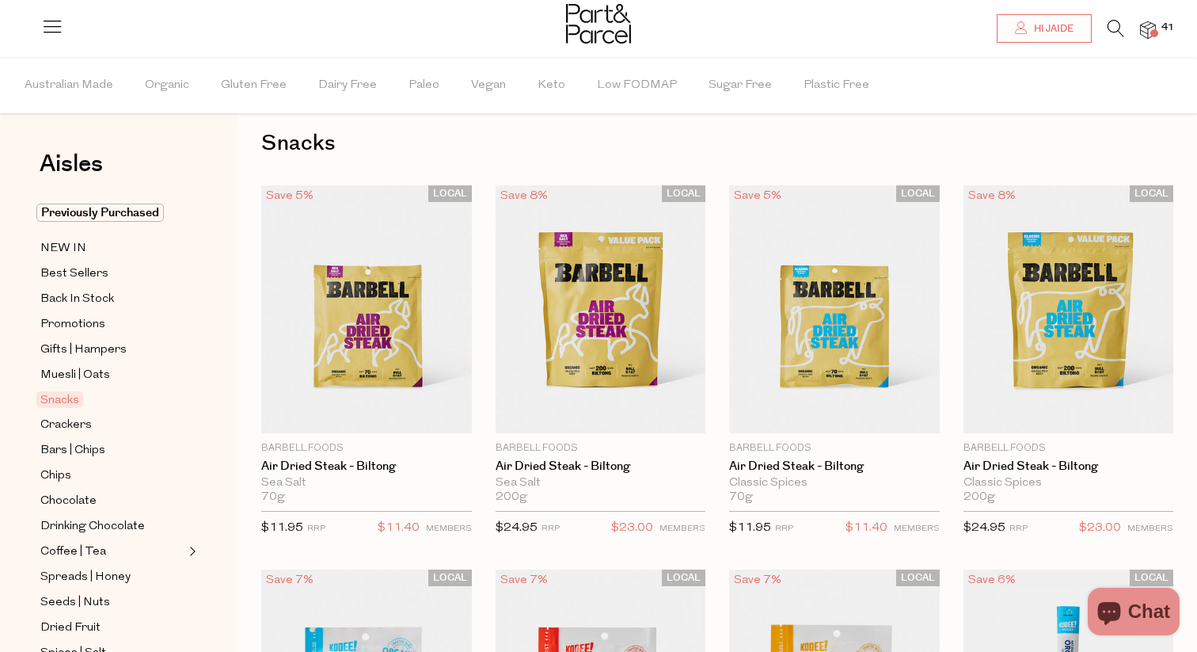
scroll to position [5, 0]
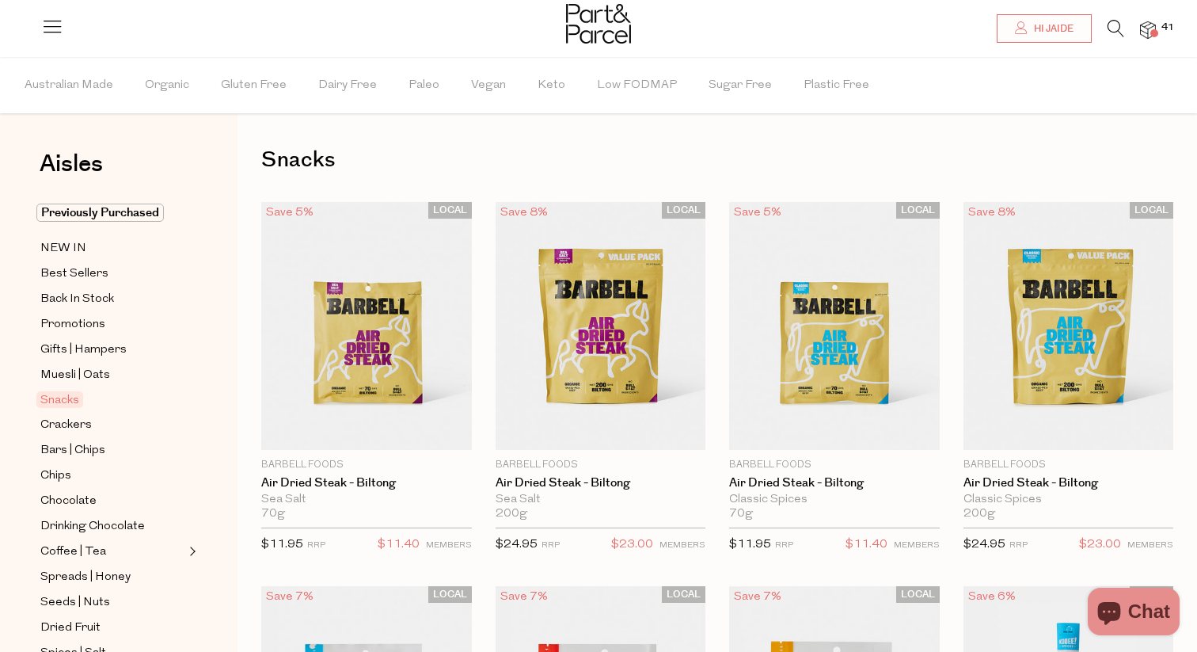
type input "2"
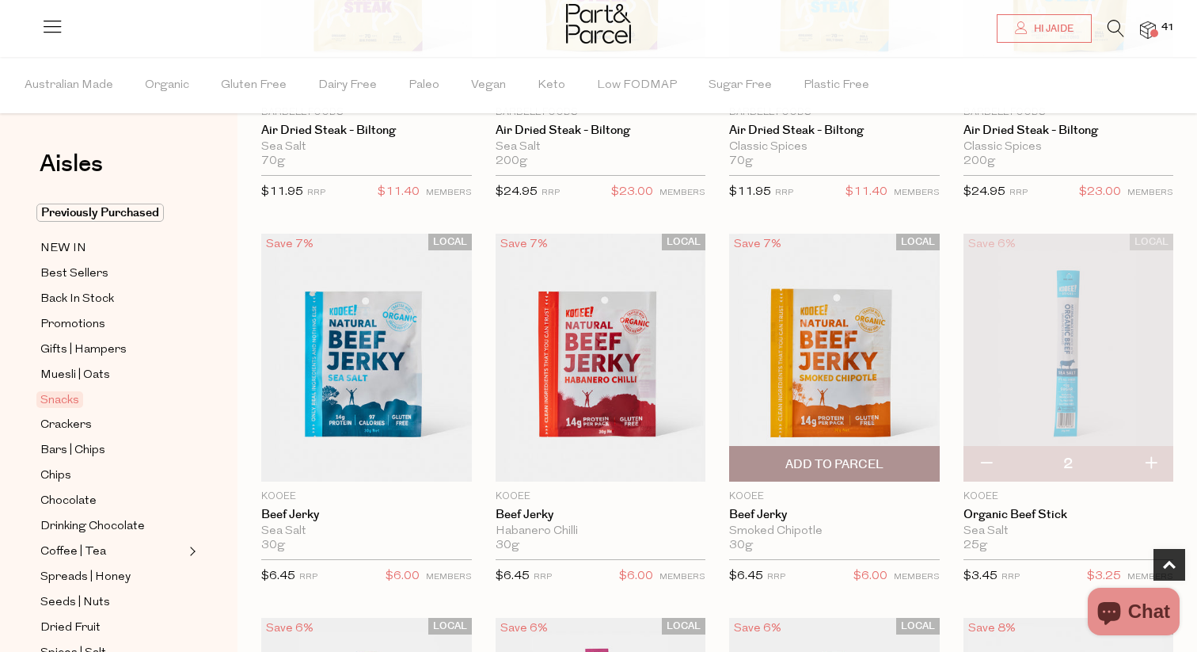
scroll to position [446, 0]
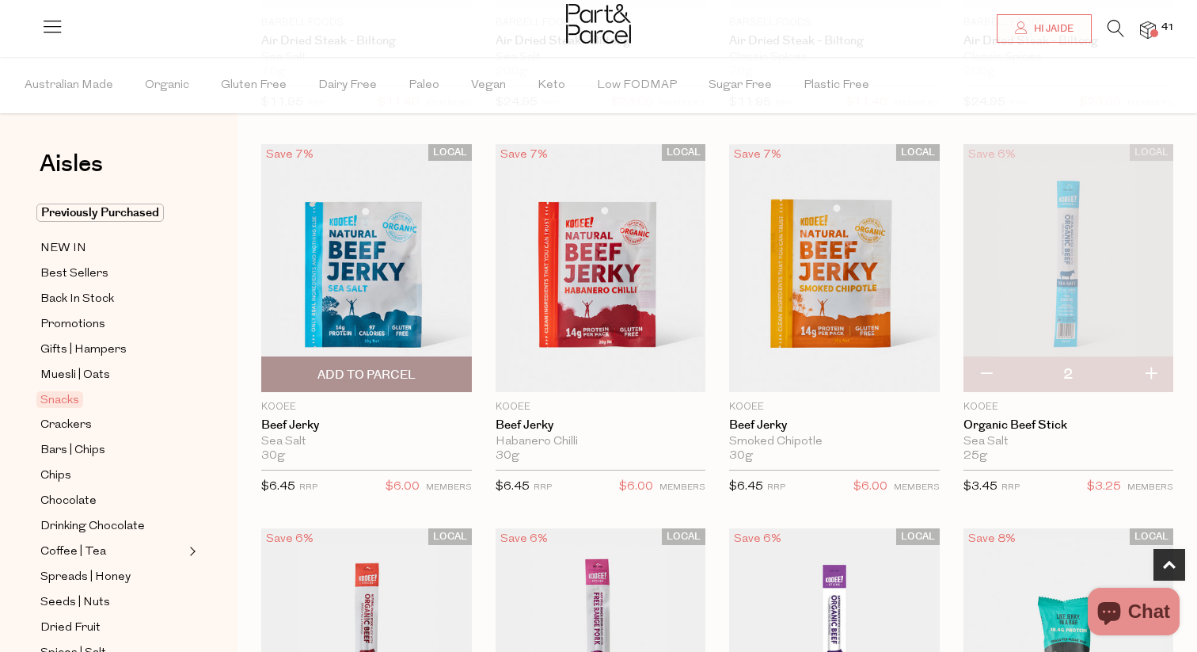
click at [387, 374] on span "Add To Parcel" at bounding box center [366, 375] width 98 height 17
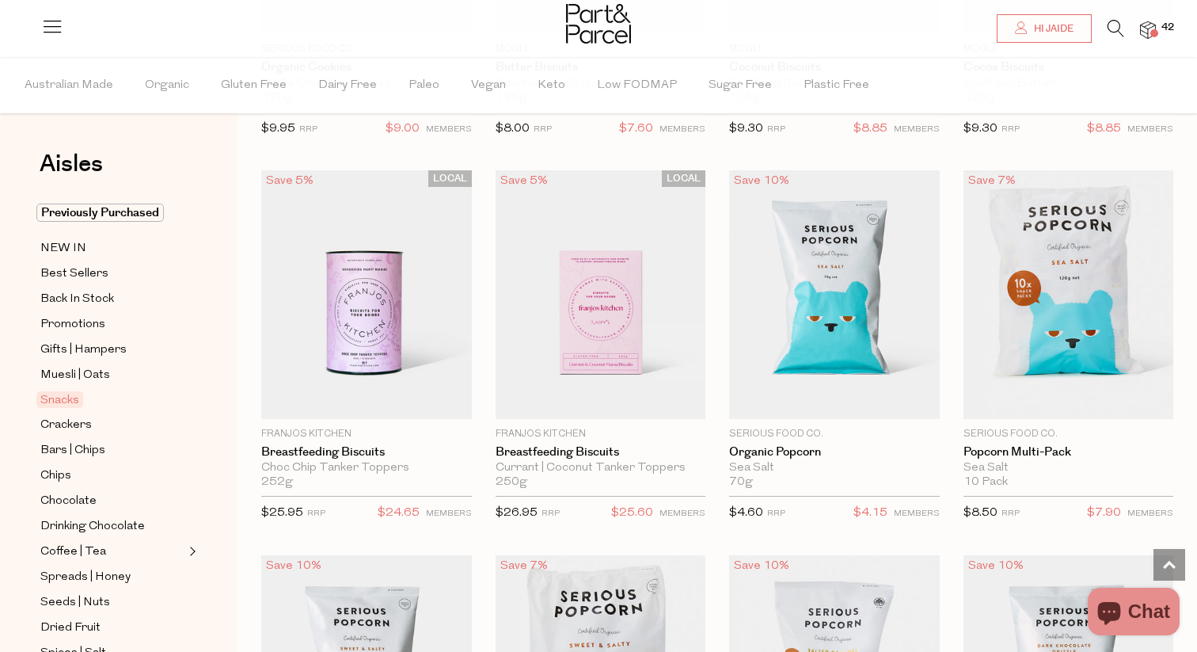
scroll to position [3904, 0]
